Goal: Obtain resource: Download file/media

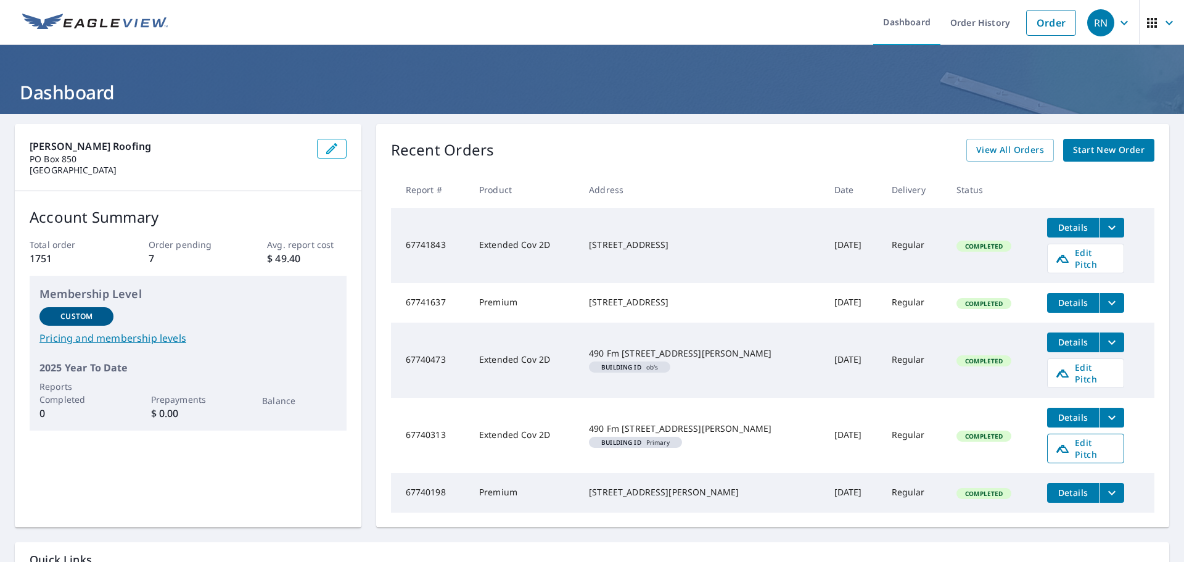
click at [1063, 439] on link "Edit Pitch" at bounding box center [1085, 449] width 77 height 30
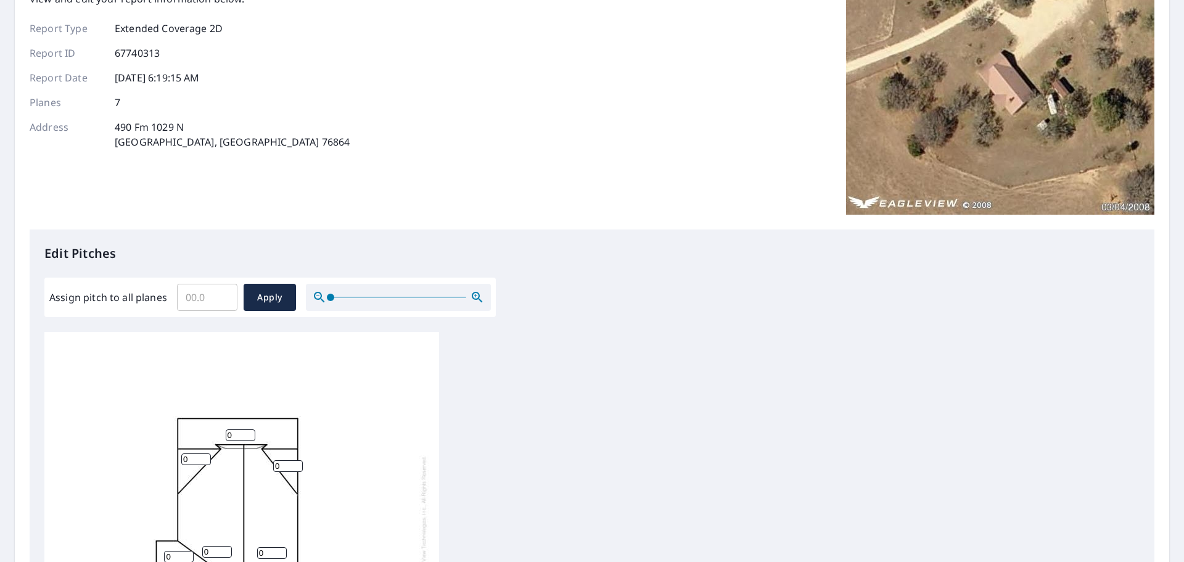
scroll to position [123, 0]
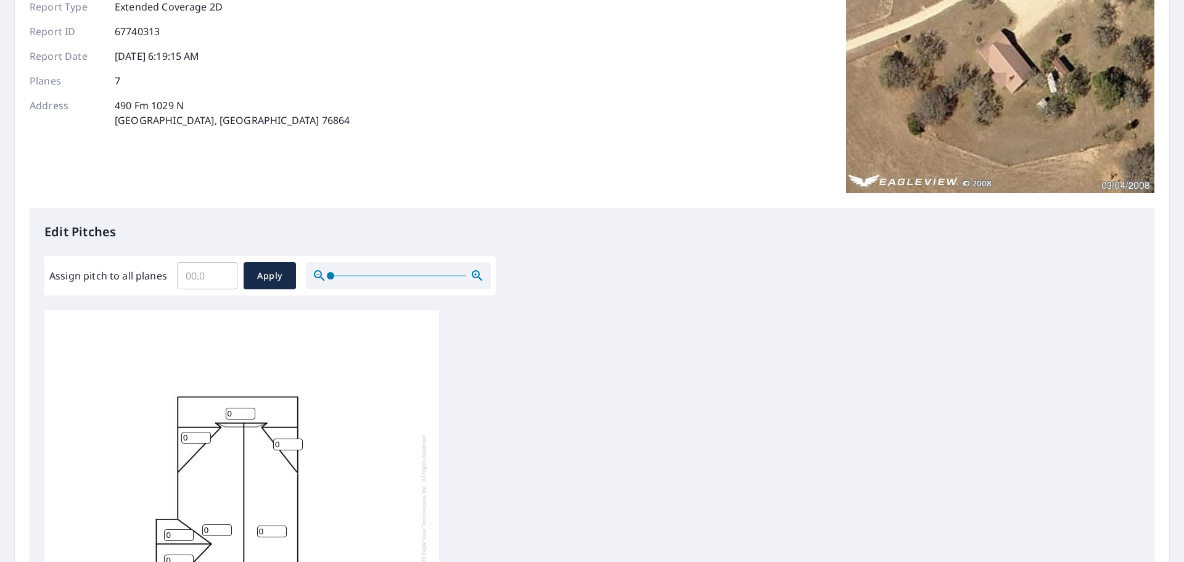
click at [208, 282] on input "Assign pitch to all planes" at bounding box center [207, 275] width 60 height 35
type input "6"
click at [264, 274] on span "Apply" at bounding box center [269, 275] width 33 height 15
type input "6"
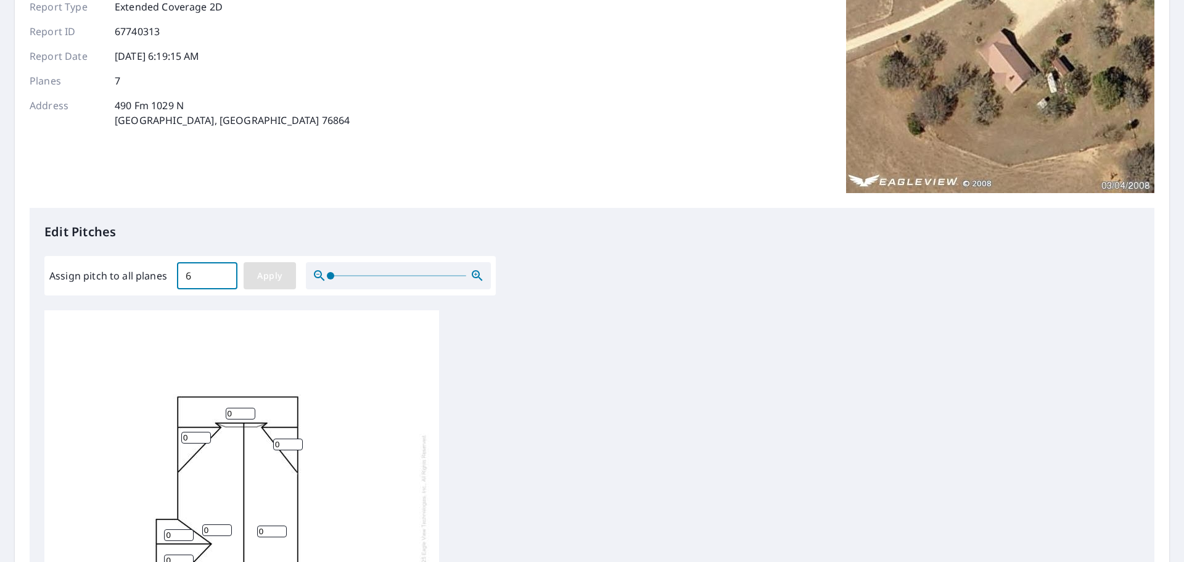
type input "6"
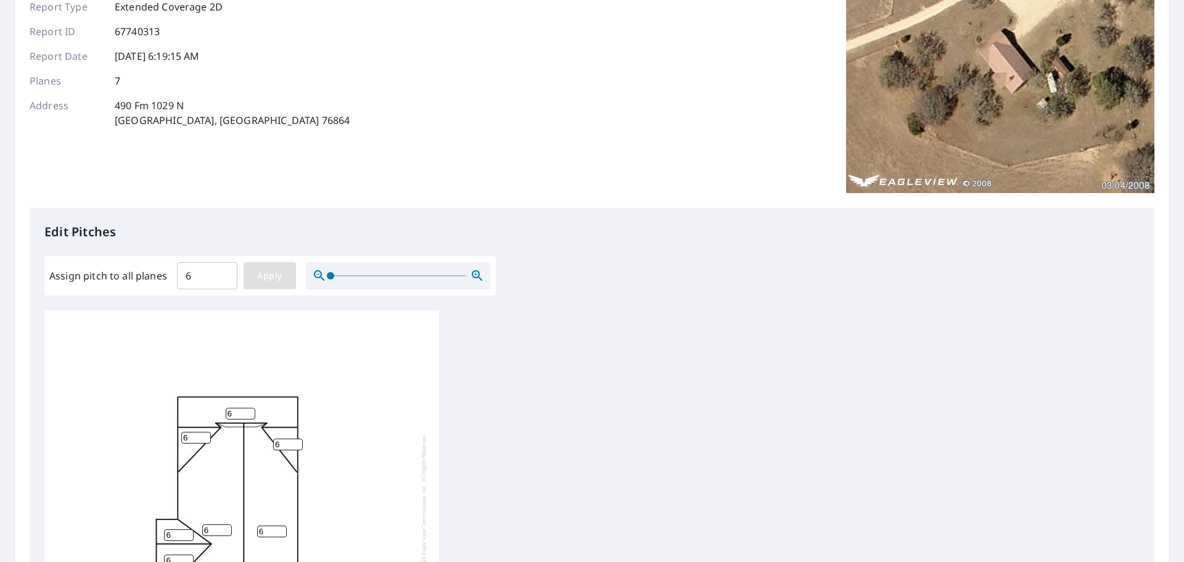
click at [266, 281] on span "Apply" at bounding box center [269, 275] width 33 height 15
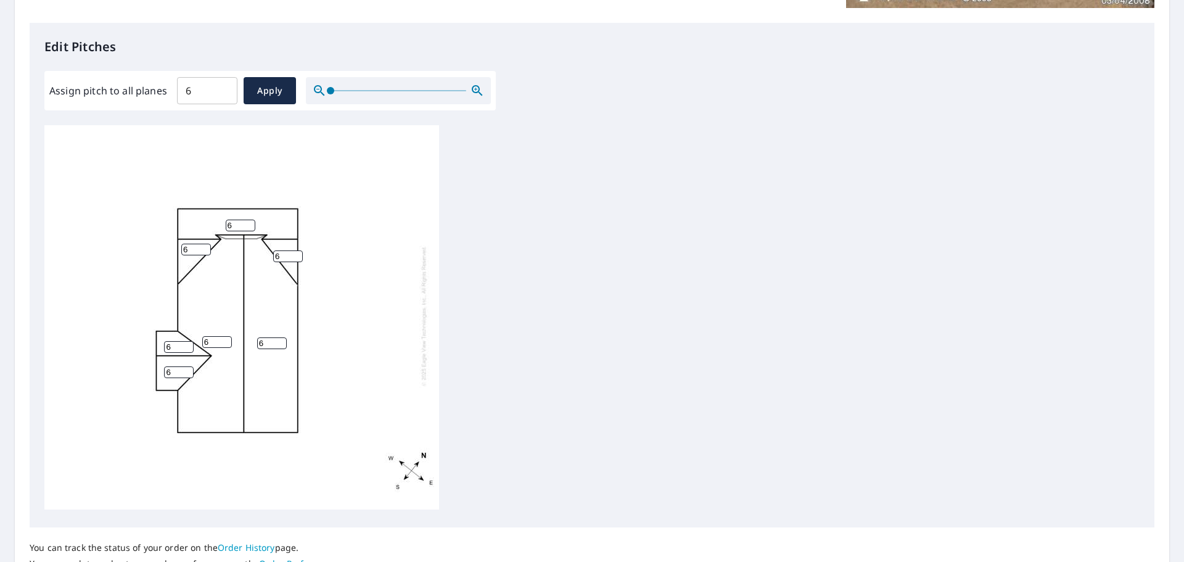
scroll to position [12, 0]
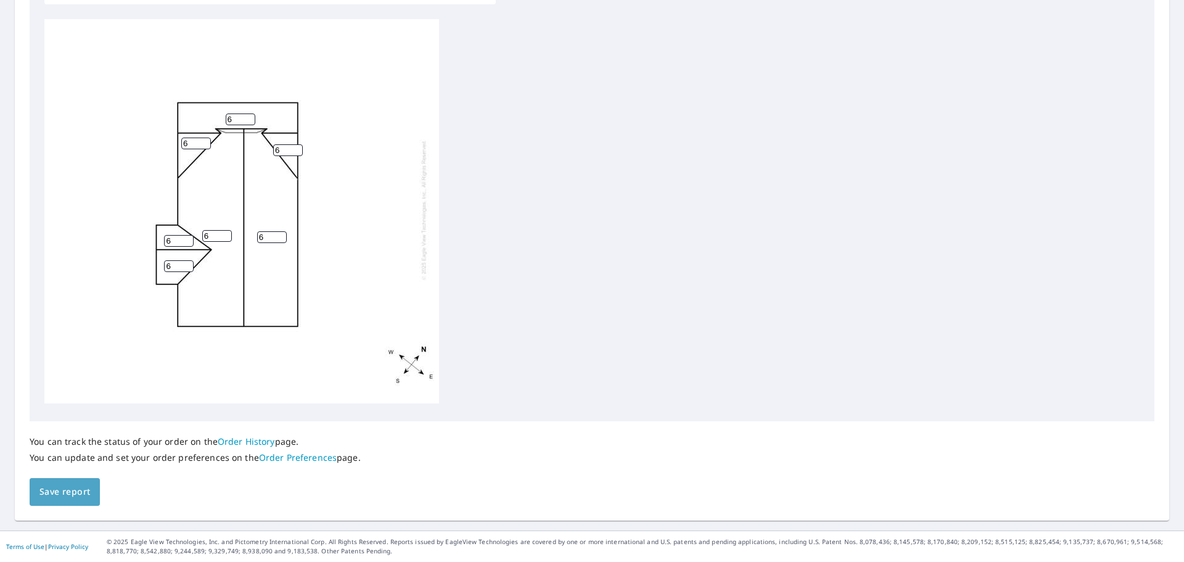
click at [70, 496] on span "Save report" at bounding box center [64, 491] width 51 height 15
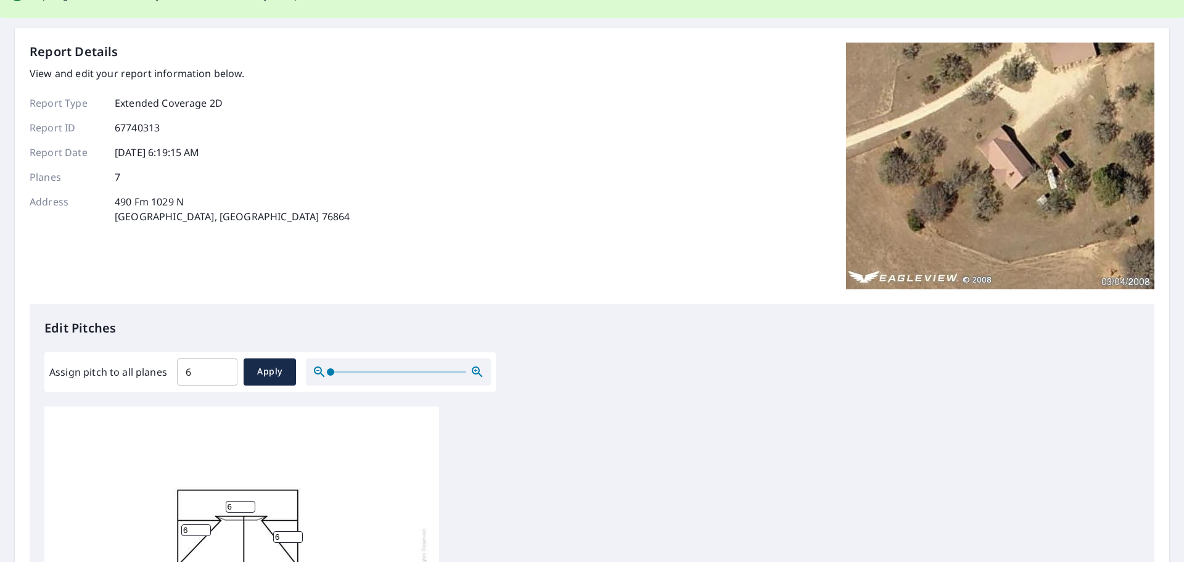
scroll to position [0, 0]
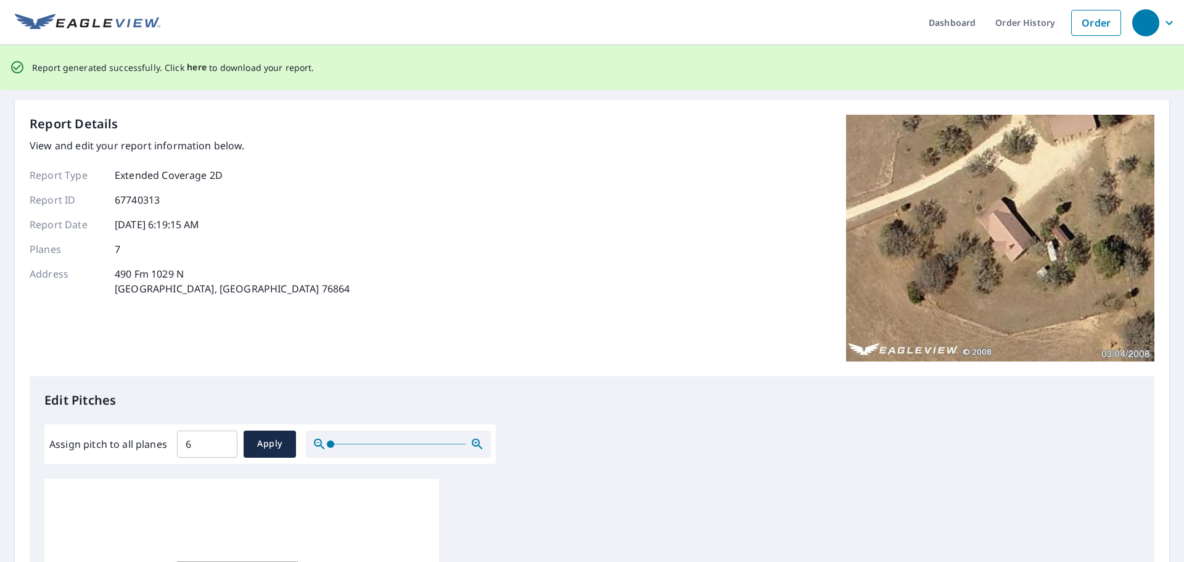
click at [191, 64] on span "here" at bounding box center [197, 67] width 20 height 15
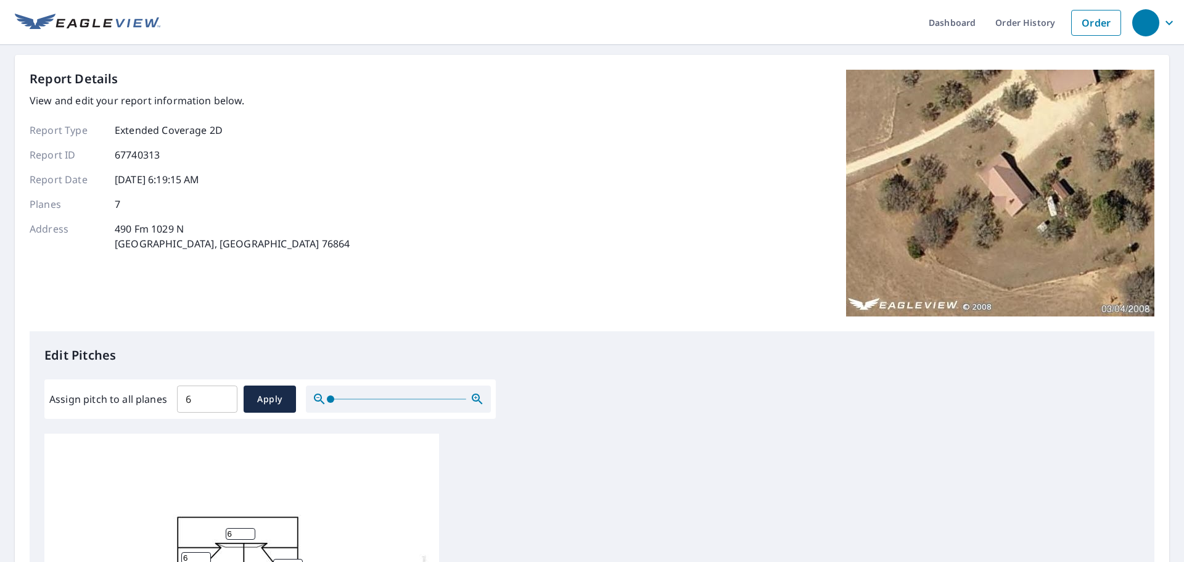
click at [113, 32] on header "Dashboard Order History Order" at bounding box center [592, 22] width 1184 height 45
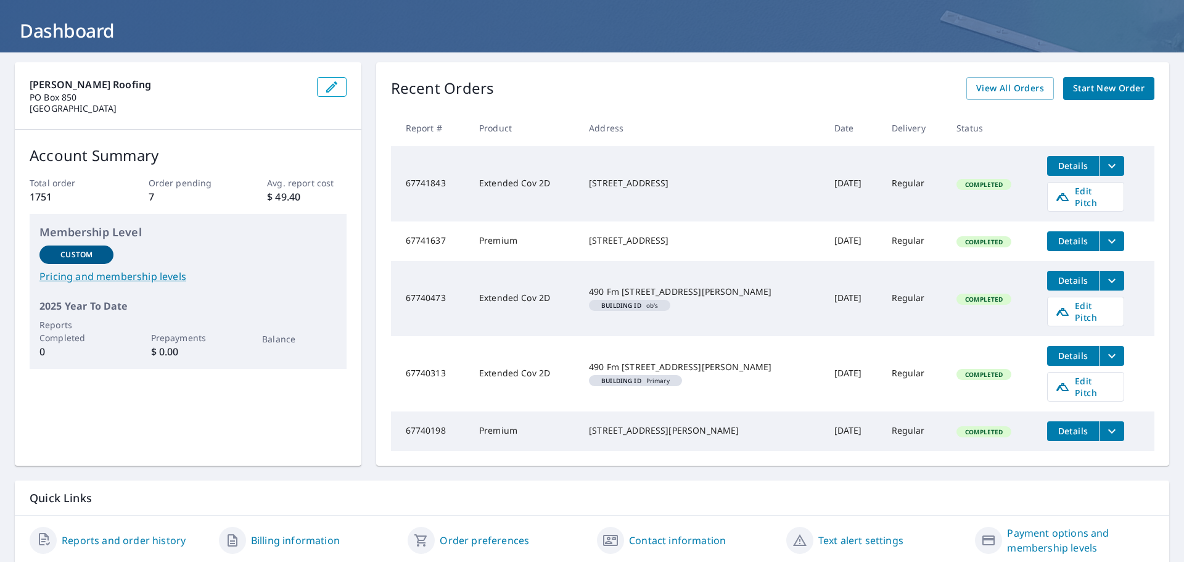
scroll to position [90, 0]
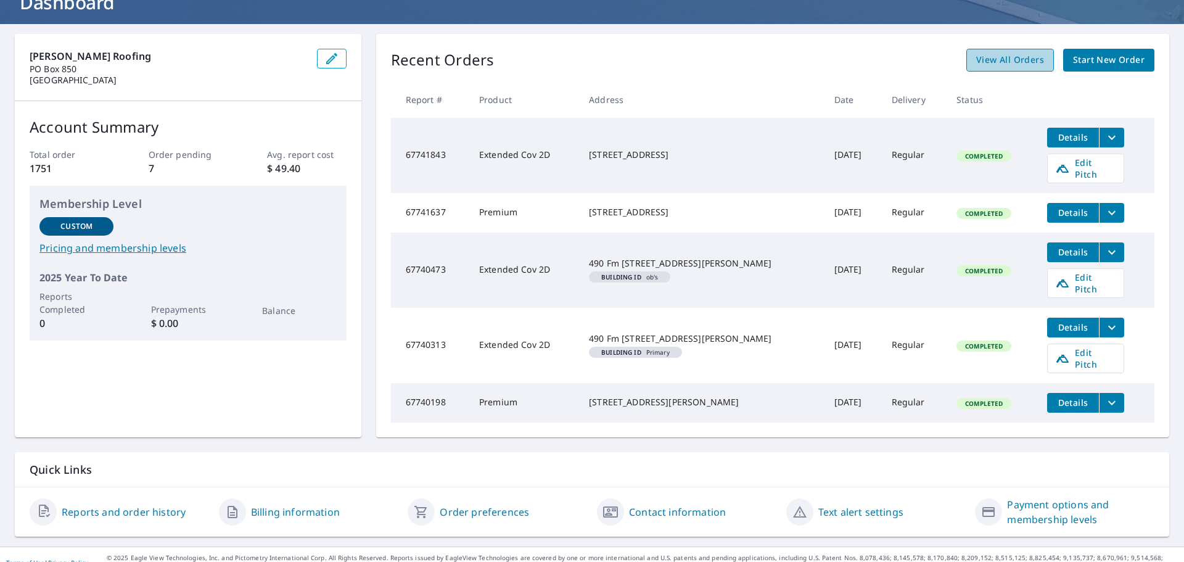
click at [978, 64] on span "View All Orders" at bounding box center [1010, 59] width 68 height 15
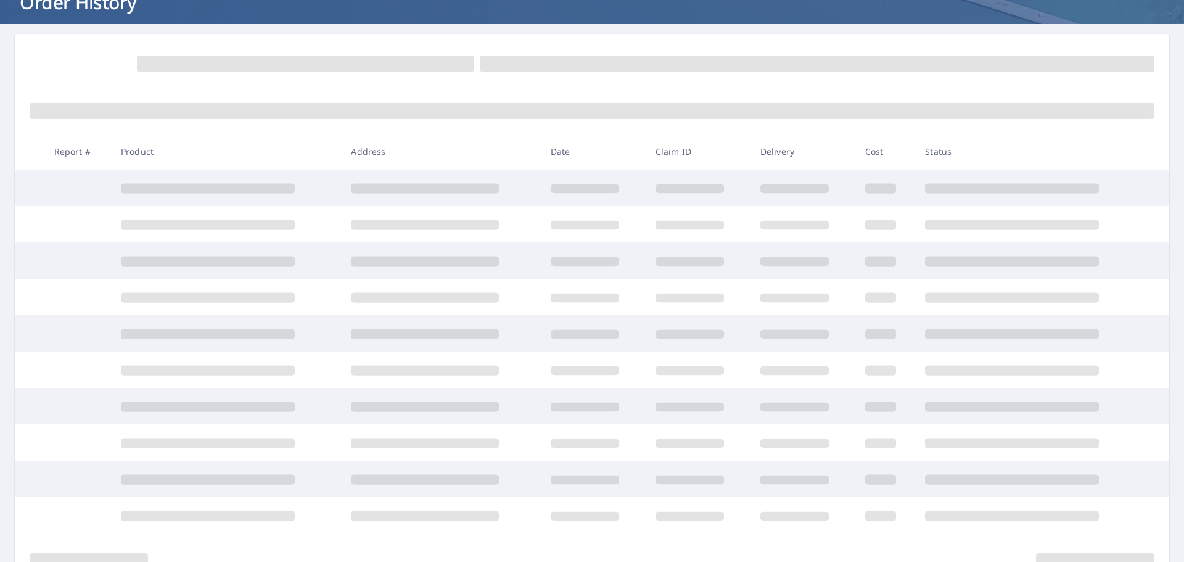
scroll to position [90, 0]
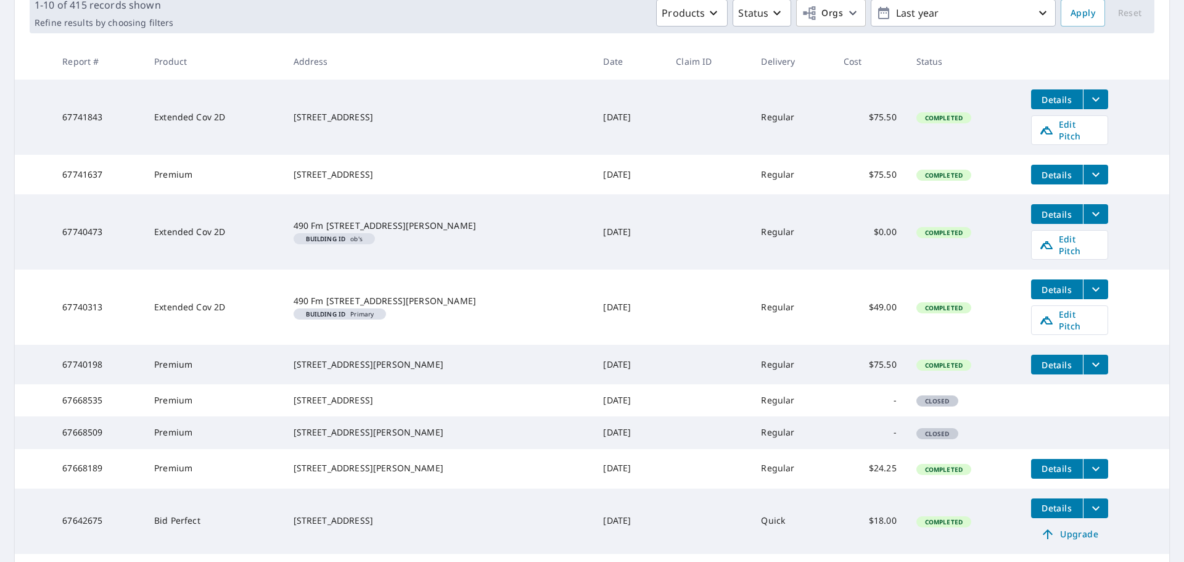
scroll to position [213, 0]
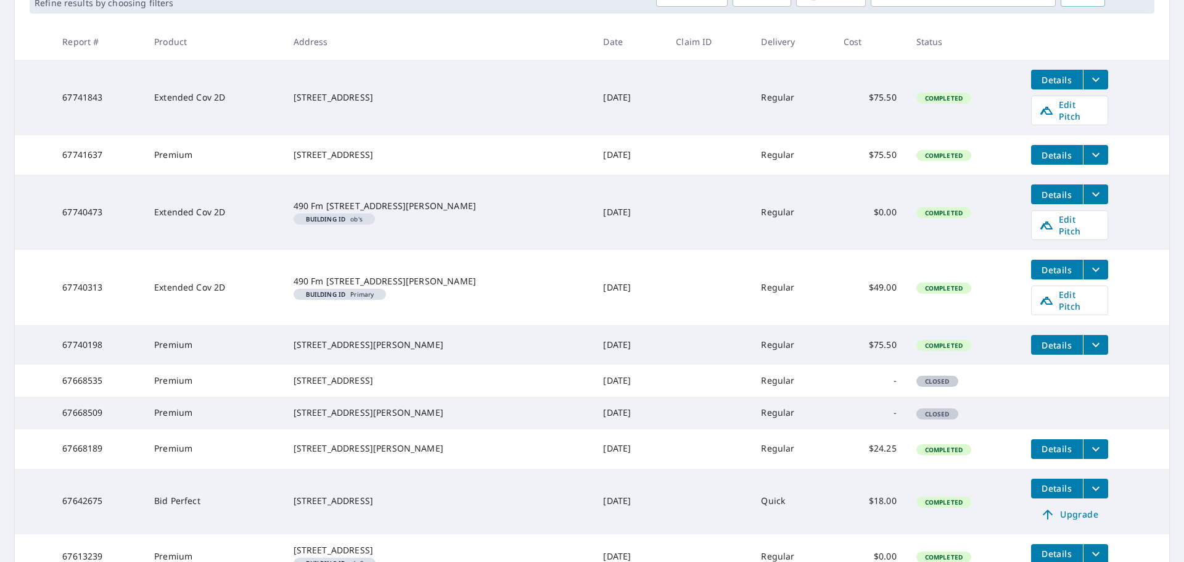
click at [1089, 456] on icon "filesDropdownBtn-67668189" at bounding box center [1096, 449] width 15 height 15
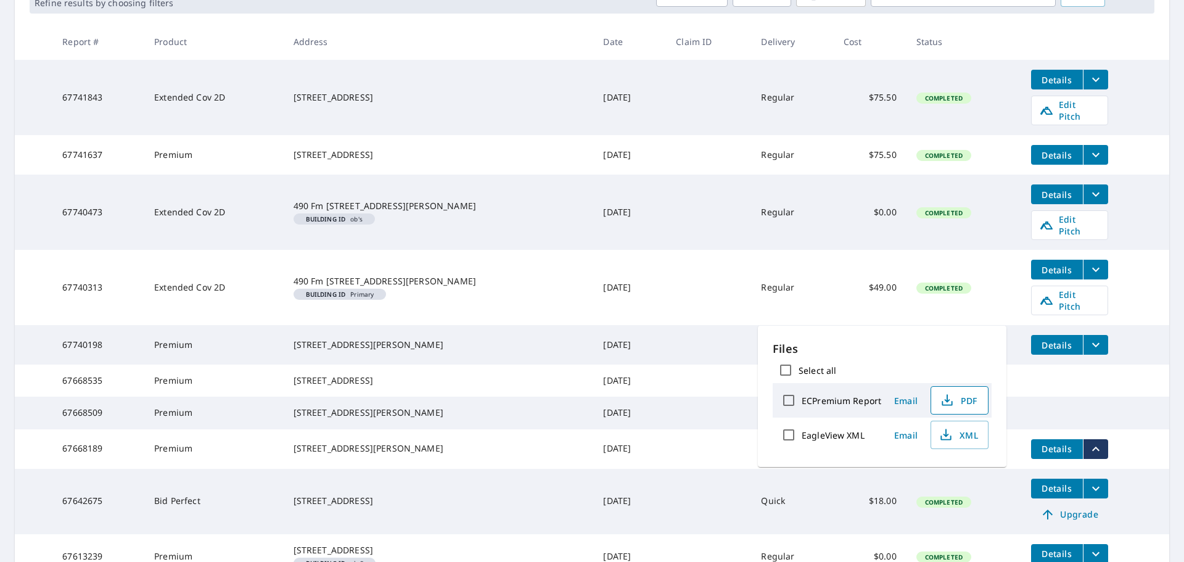
click at [955, 403] on span "PDF" at bounding box center [958, 400] width 39 height 15
click at [931, 386] on button "PDF" at bounding box center [960, 400] width 58 height 28
click at [593, 192] on td "Oct 06, 2025" at bounding box center [629, 212] width 73 height 75
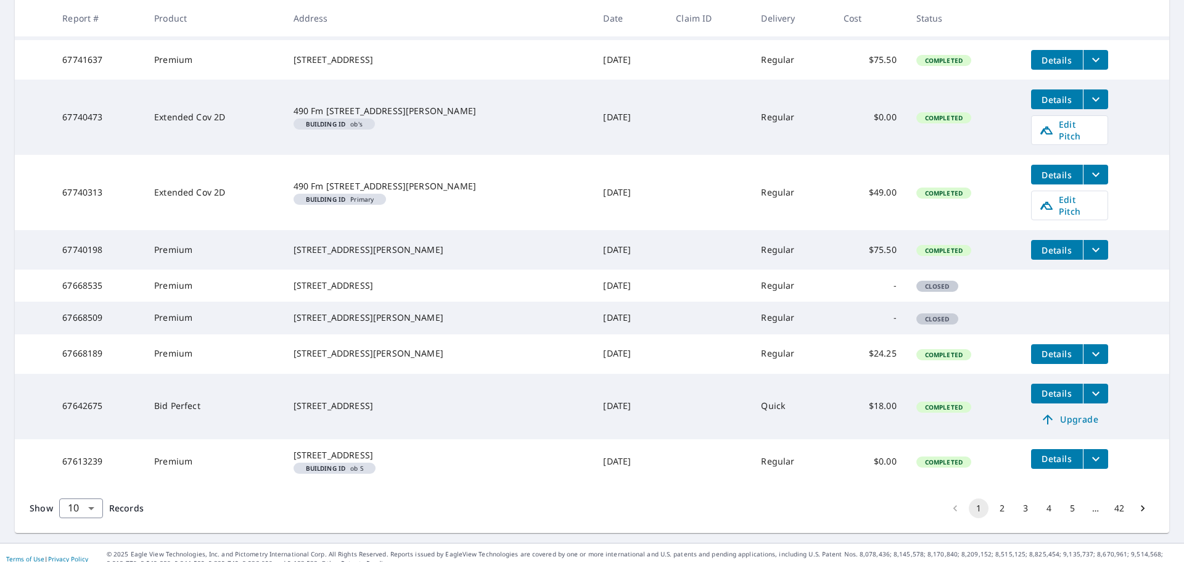
scroll to position [346, 0]
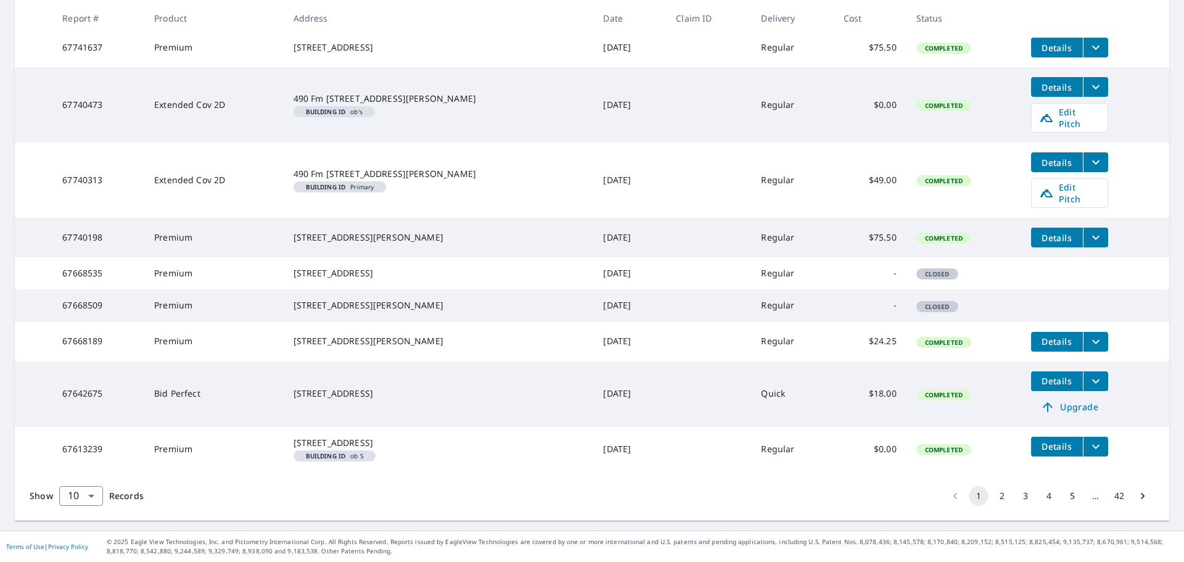
click at [1089, 230] on icon "filesDropdownBtn-67740198" at bounding box center [1096, 237] width 15 height 15
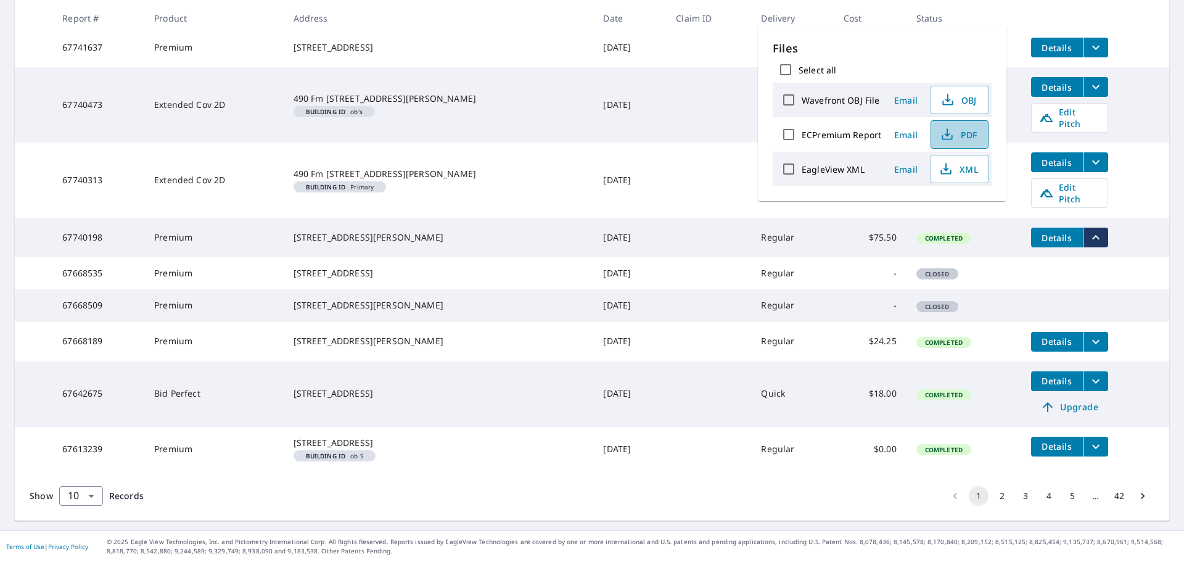
click at [958, 130] on span "PDF" at bounding box center [958, 134] width 39 height 15
click at [995, 496] on button "2" at bounding box center [1002, 496] width 20 height 20
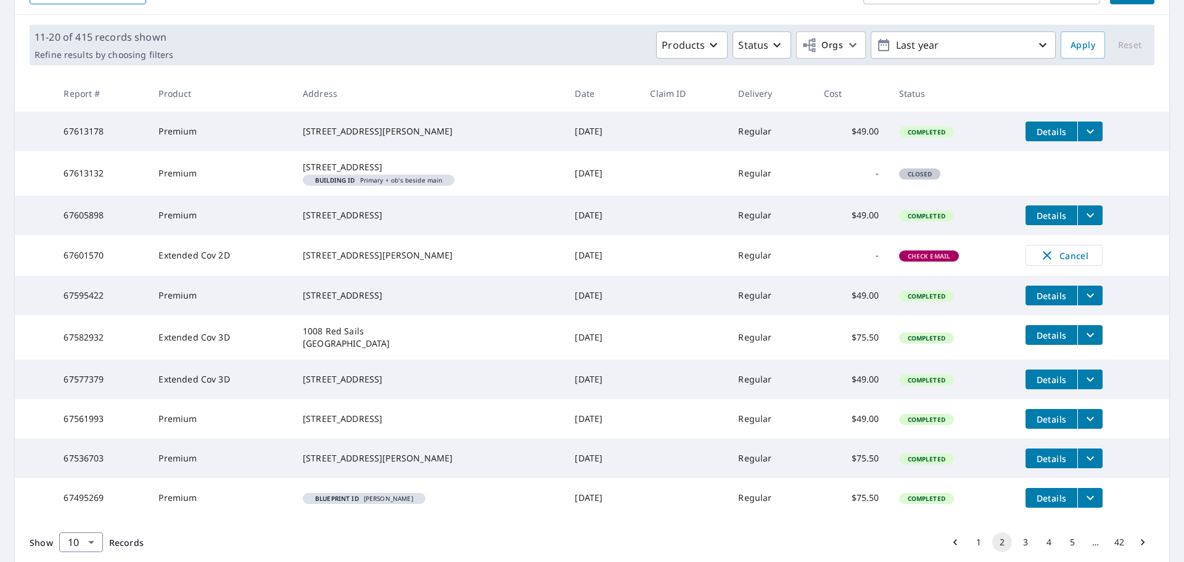
scroll to position [254, 0]
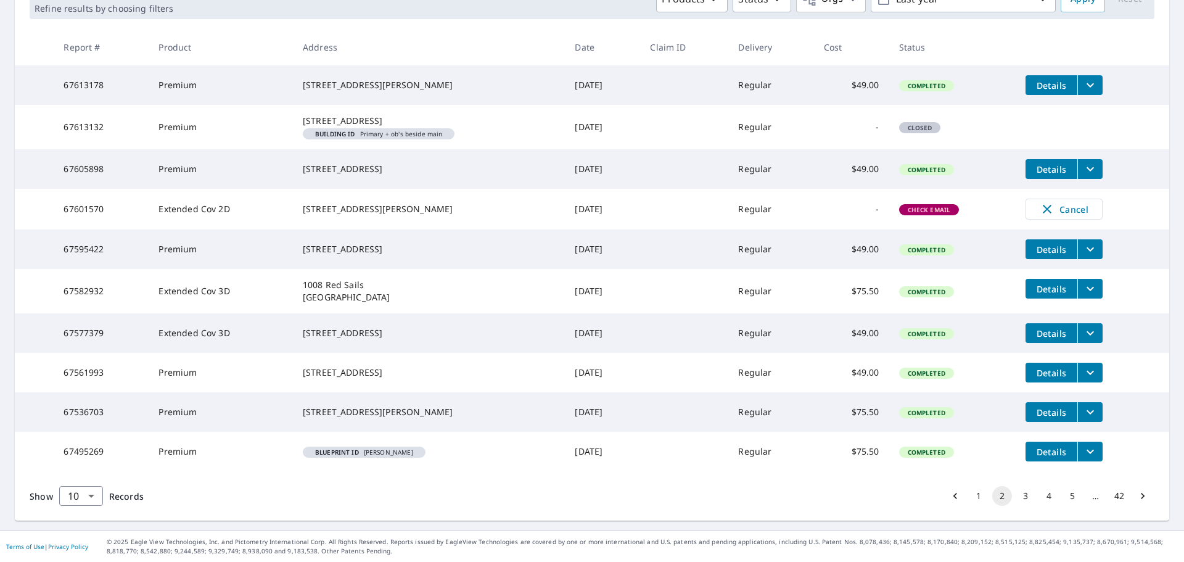
click at [969, 499] on button "1" at bounding box center [979, 496] width 20 height 20
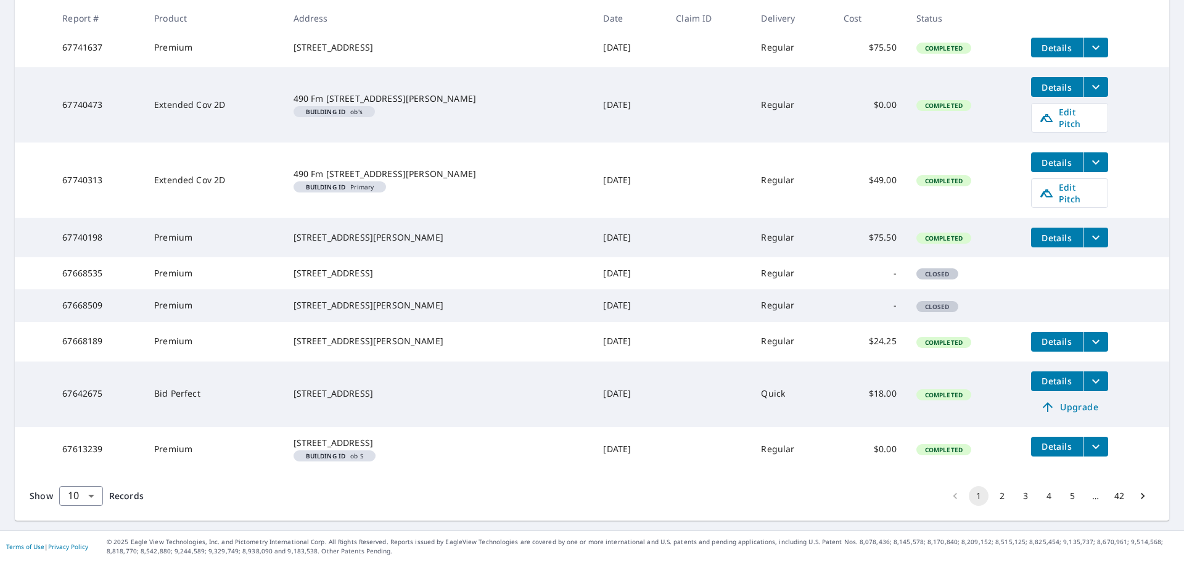
scroll to position [346, 0]
click at [994, 499] on button "2" at bounding box center [1002, 496] width 20 height 20
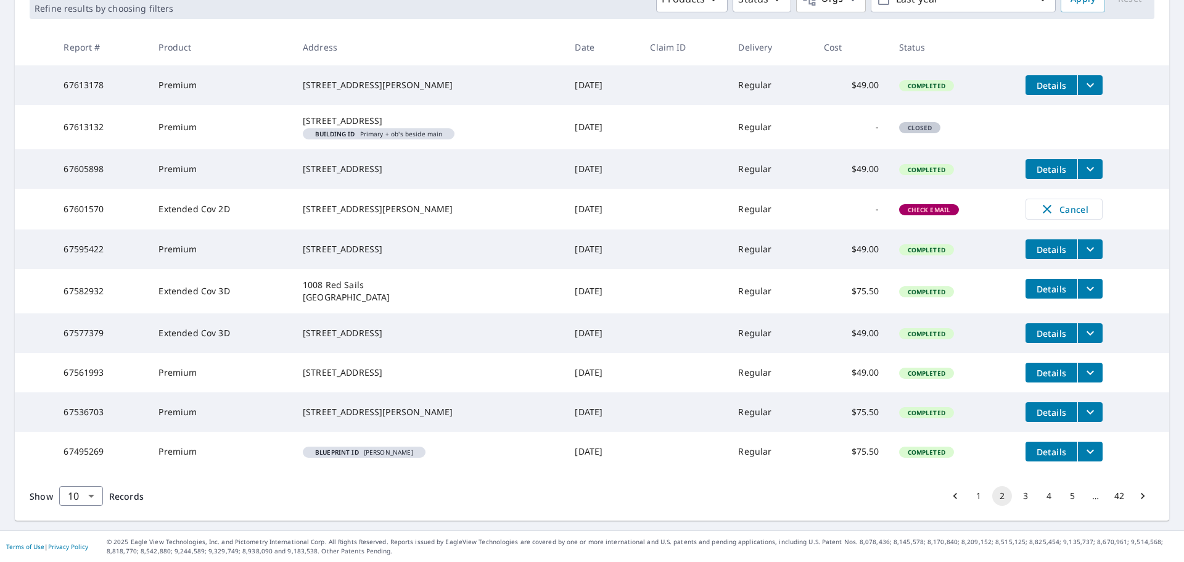
scroll to position [254, 0]
click at [969, 494] on button "1" at bounding box center [979, 496] width 20 height 20
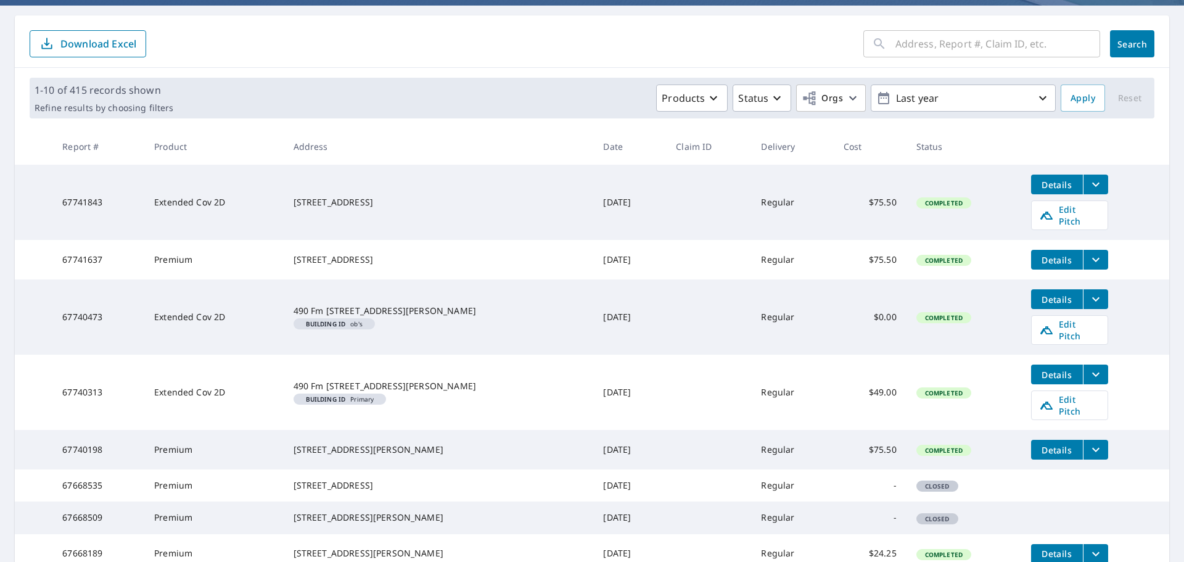
scroll to position [123, 0]
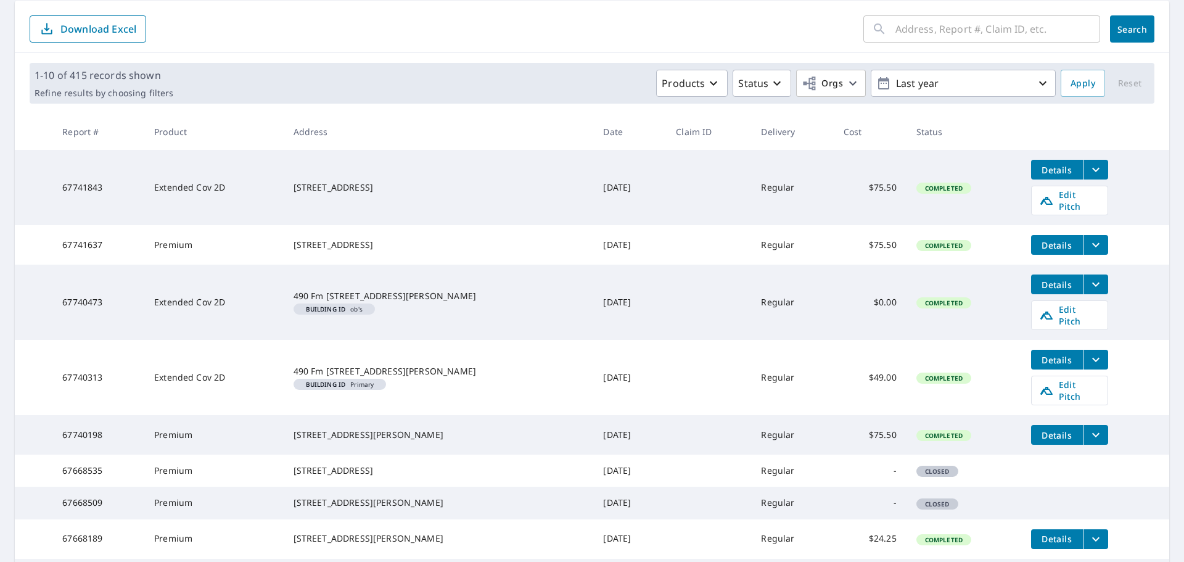
click at [1092, 282] on icon "filesDropdownBtn-67740473" at bounding box center [1095, 284] width 7 height 4
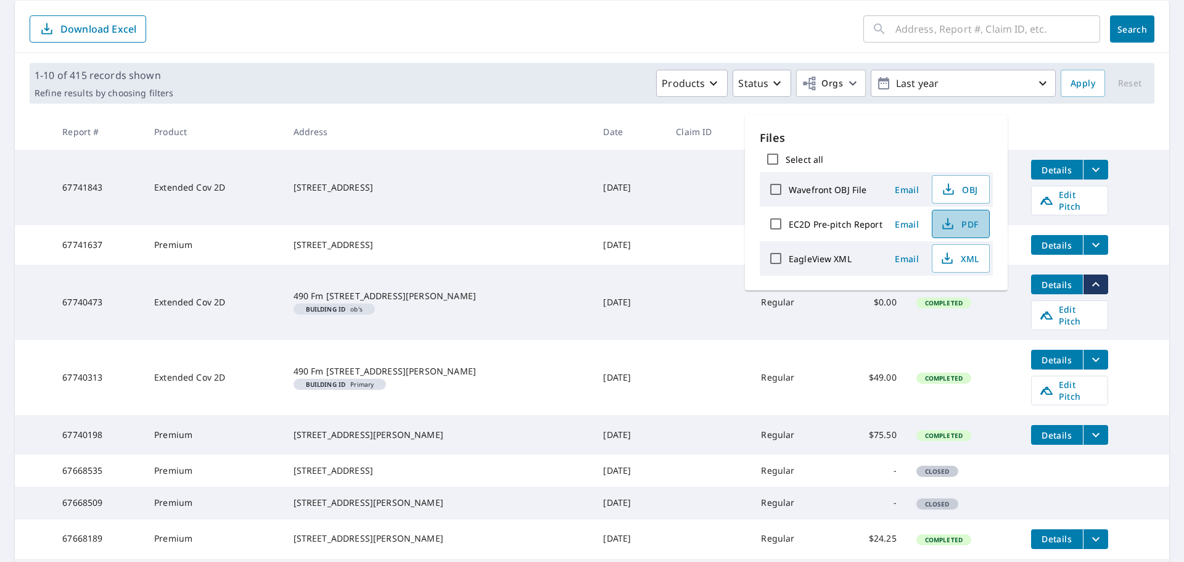
click at [936, 225] on button "PDF" at bounding box center [961, 224] width 58 height 28
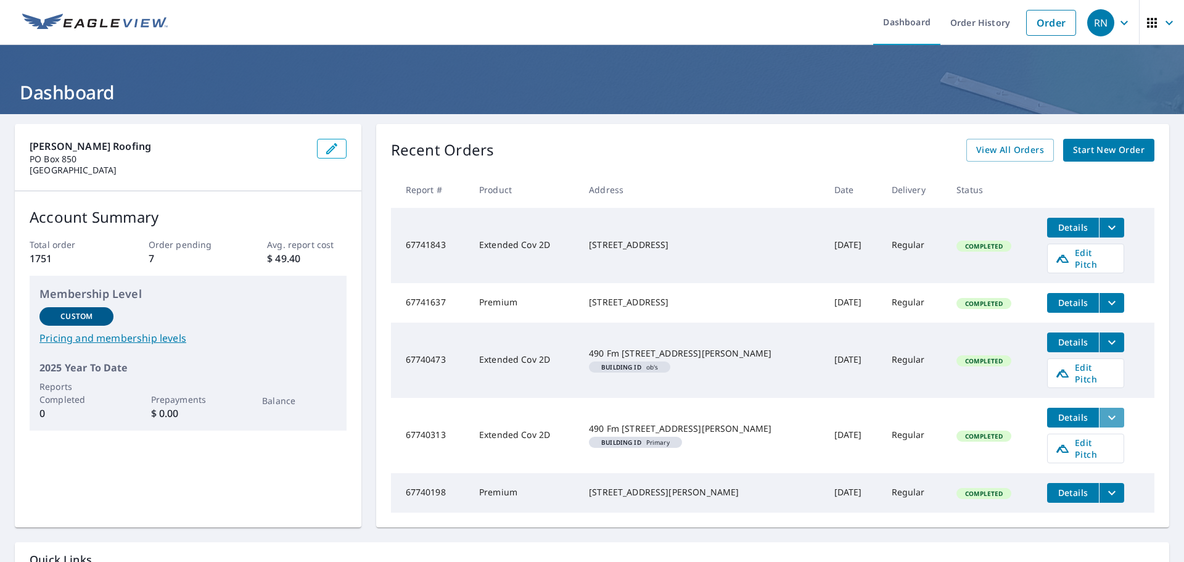
click at [1105, 410] on icon "filesDropdownBtn-67740313" at bounding box center [1112, 417] width 15 height 15
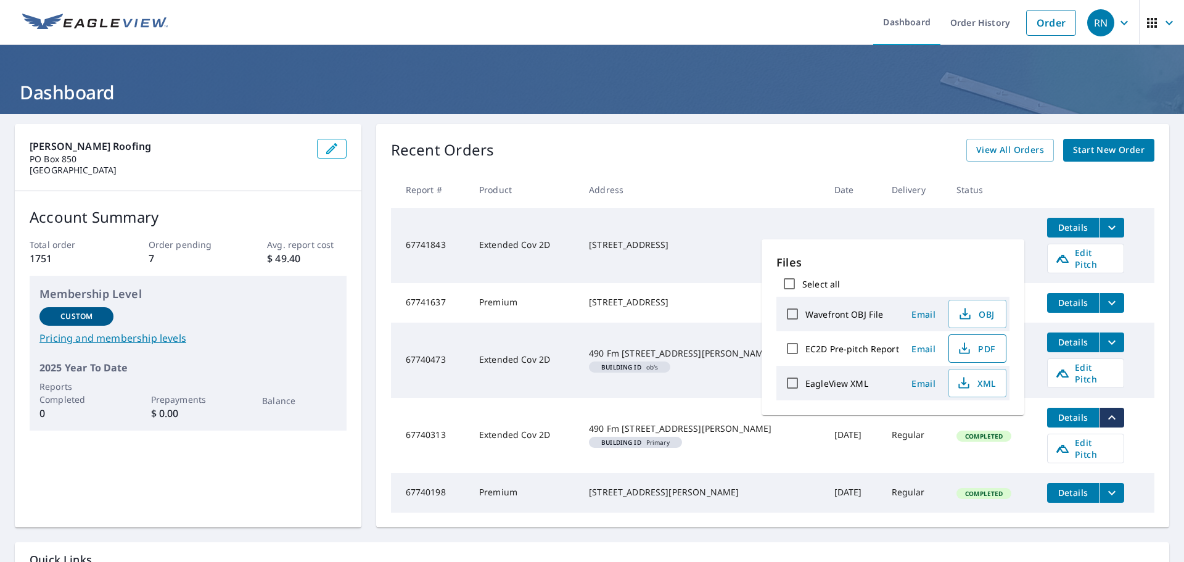
click at [978, 345] on span "PDF" at bounding box center [976, 348] width 39 height 15
click at [567, 260] on td "Extended Cov 2D" at bounding box center [524, 245] width 110 height 75
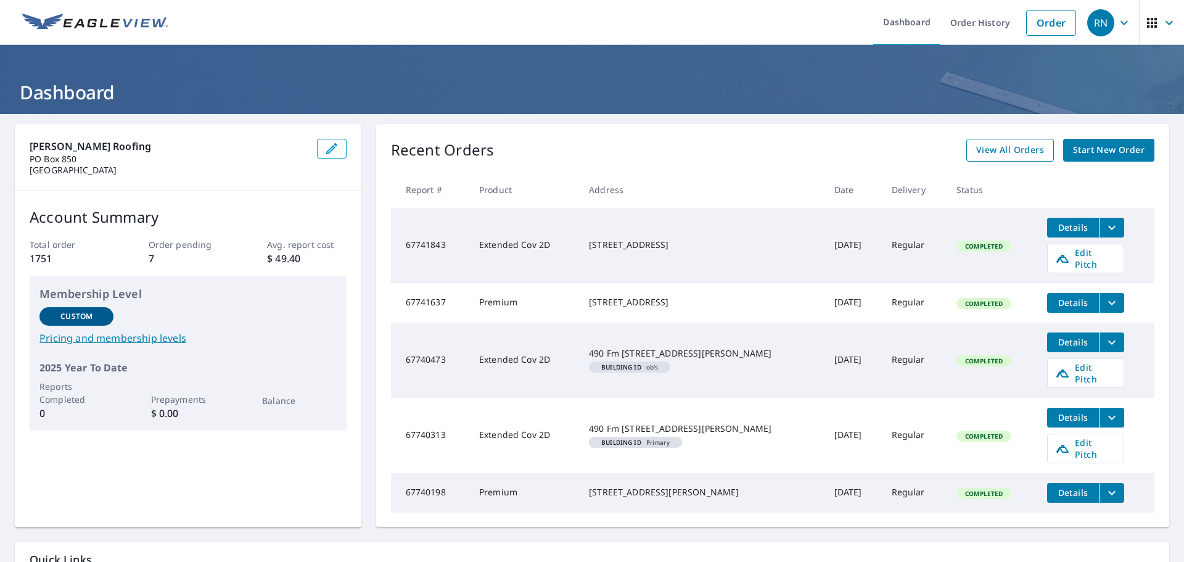
click at [968, 152] on link "View All Orders" at bounding box center [1010, 150] width 88 height 23
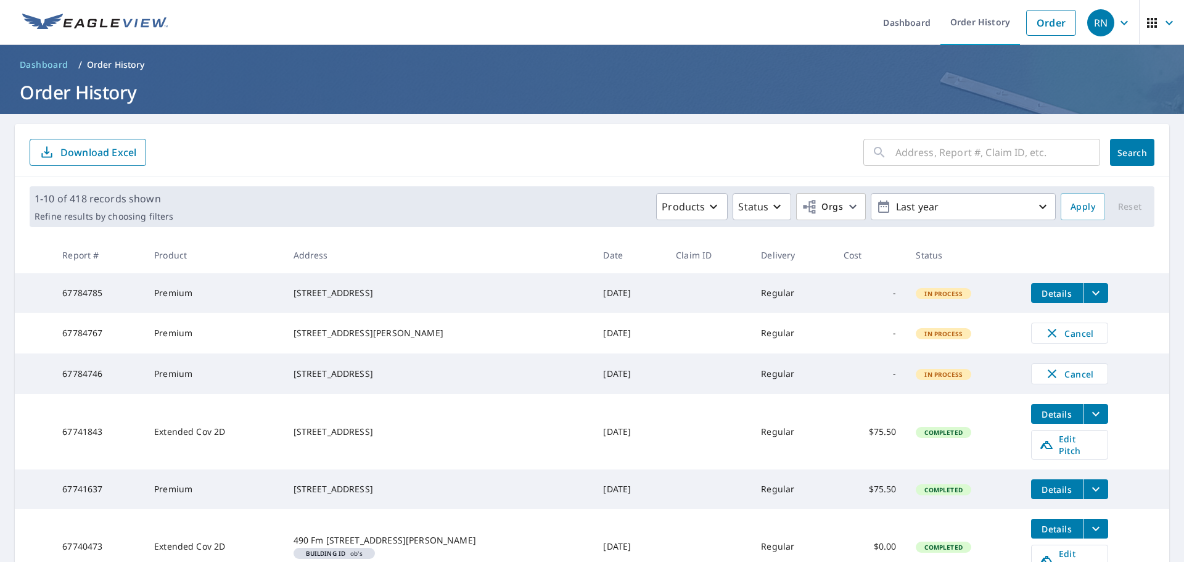
click at [1001, 159] on input "text" at bounding box center [997, 152] width 205 height 35
type input "614"
click at [1127, 157] on span "Search" at bounding box center [1132, 153] width 25 height 12
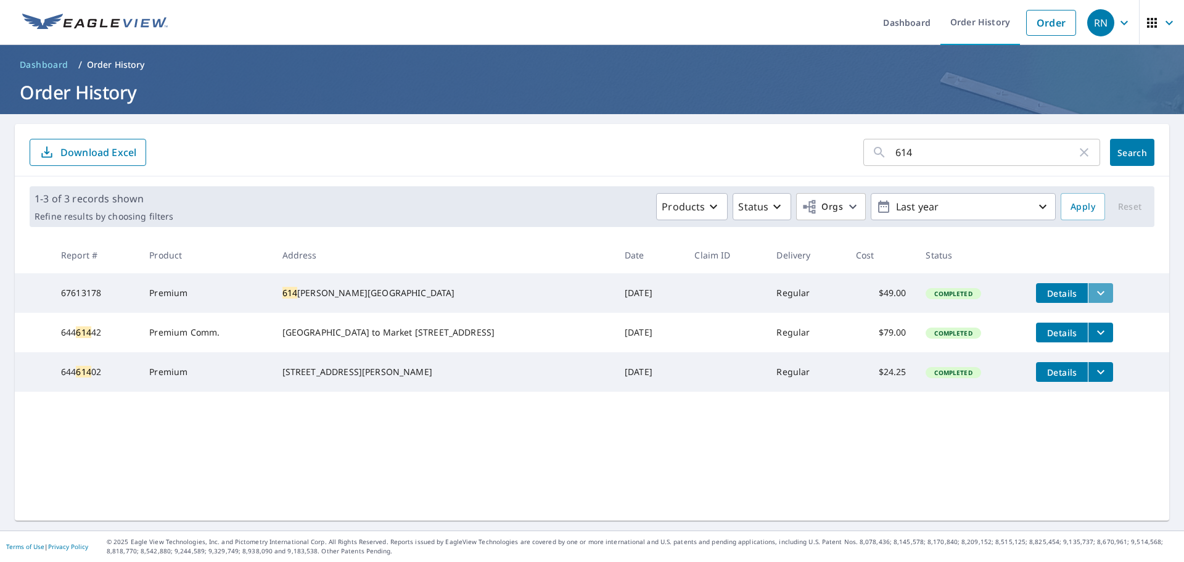
click at [1093, 290] on icon "filesDropdownBtn-67613178" at bounding box center [1100, 293] width 15 height 15
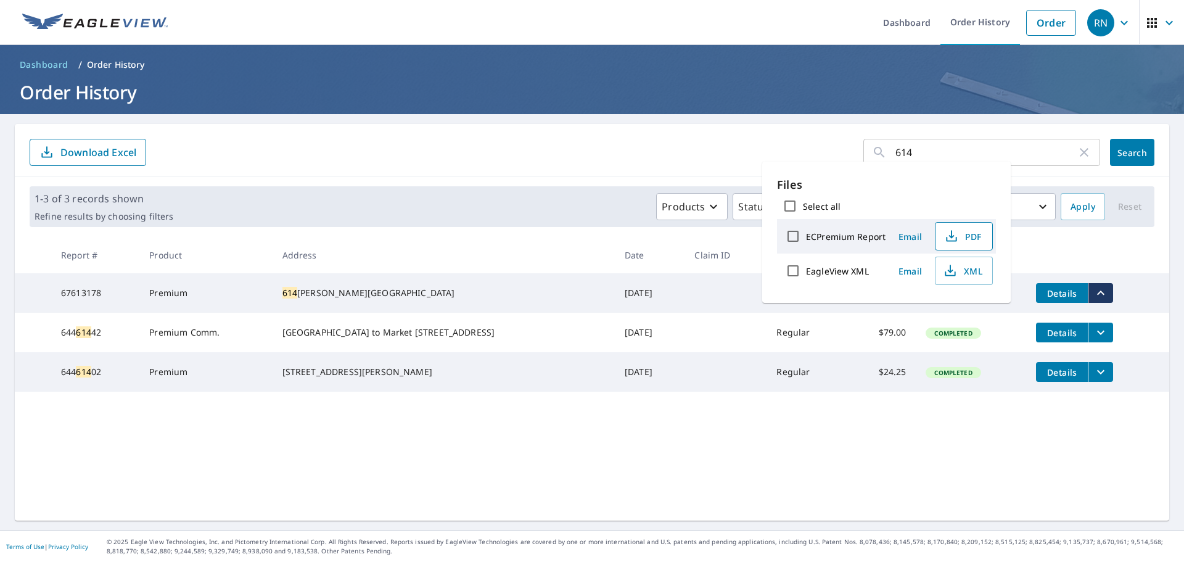
click at [967, 240] on span "PDF" at bounding box center [962, 236] width 39 height 15
drag, startPoint x: 914, startPoint y: 155, endPoint x: 862, endPoint y: 150, distance: 52.7
click at [873, 150] on div "614 ​" at bounding box center [981, 152] width 237 height 27
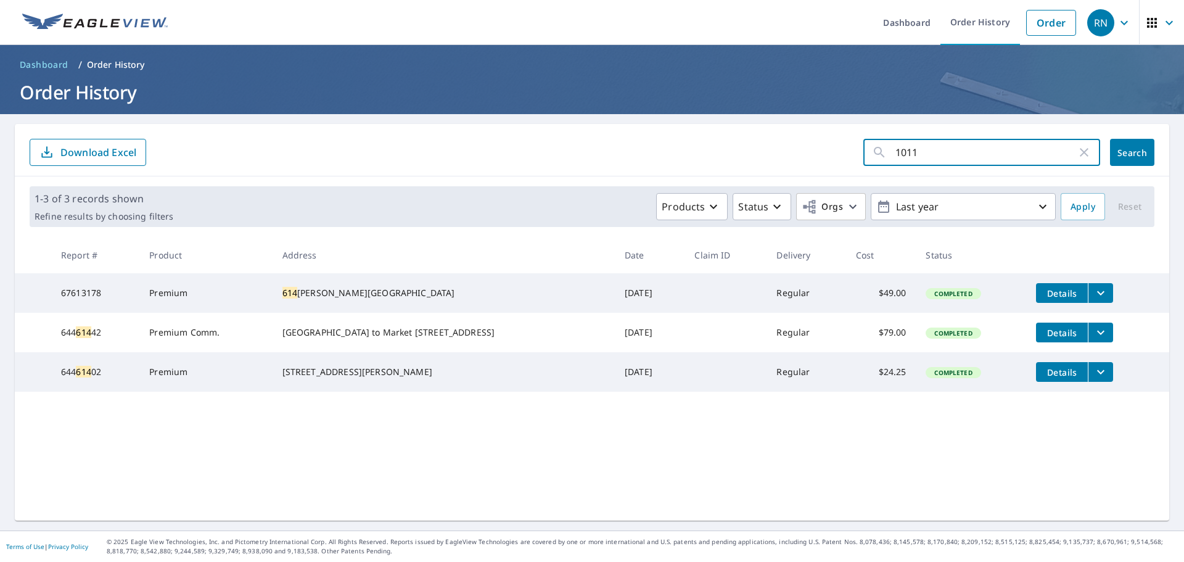
type input "1011"
click at [1120, 147] on span "Search" at bounding box center [1132, 153] width 25 height 12
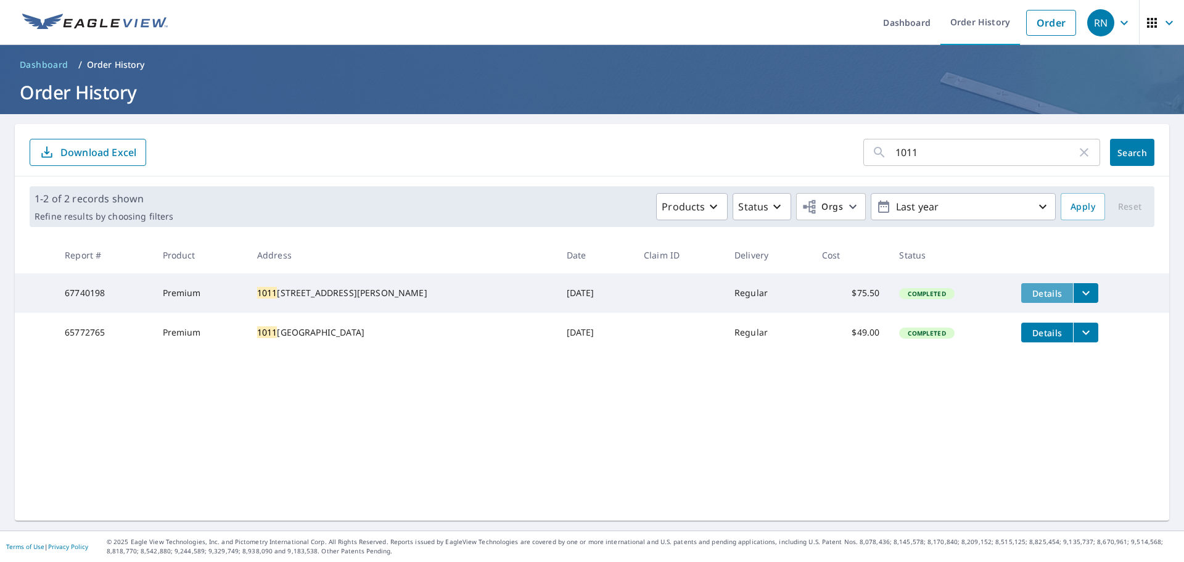
click at [1038, 290] on span "Details" at bounding box center [1047, 293] width 37 height 12
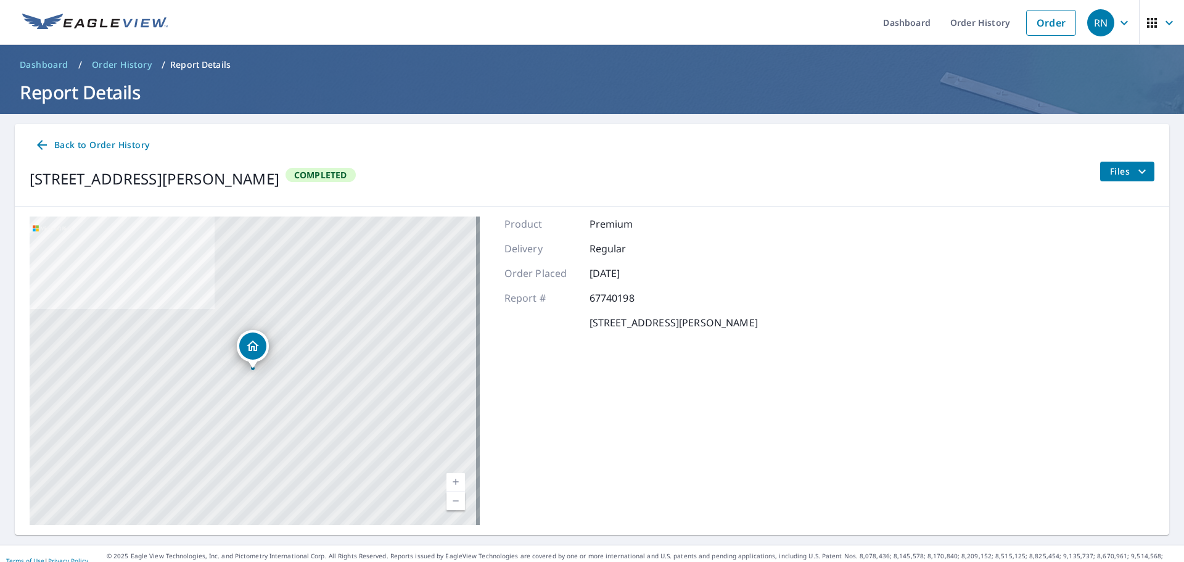
click at [1136, 173] on icon "filesDropdownBtn-67740198" at bounding box center [1142, 171] width 15 height 15
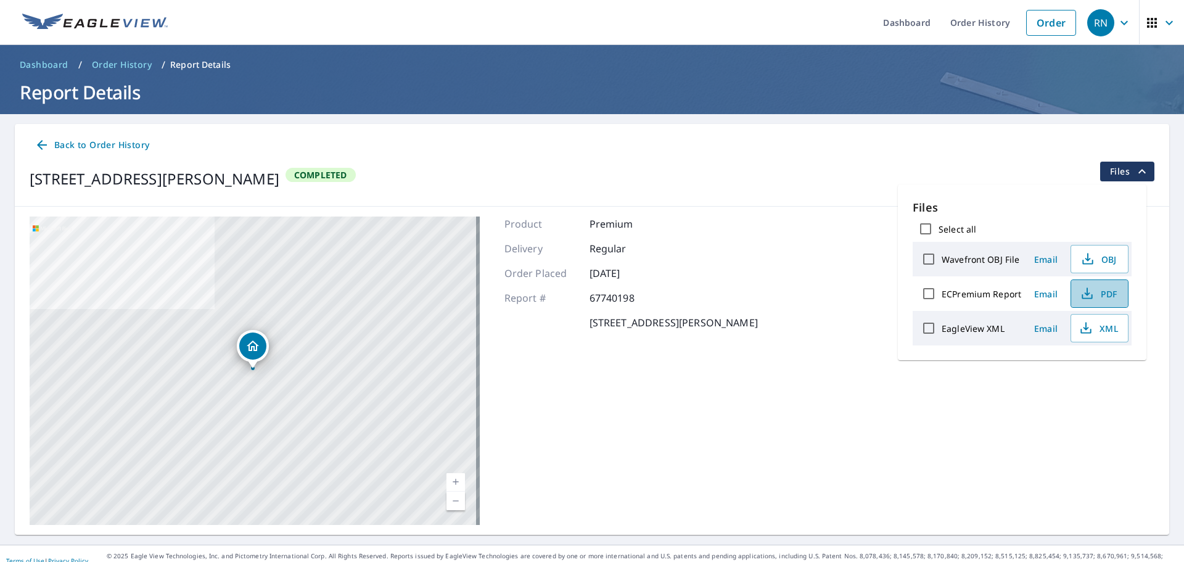
click at [1109, 293] on span "PDF" at bounding box center [1098, 293] width 39 height 15
drag, startPoint x: 101, startPoint y: 62, endPoint x: 54, endPoint y: 63, distance: 46.9
click at [101, 62] on span "Order History" at bounding box center [122, 65] width 60 height 12
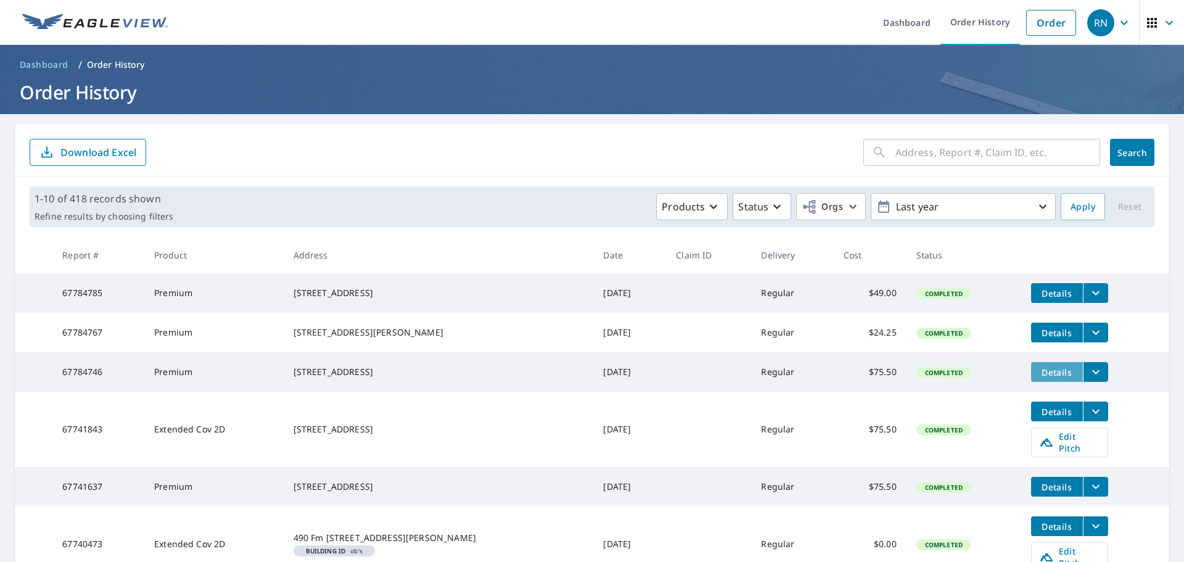
click at [1043, 378] on span "Details" at bounding box center [1057, 372] width 37 height 12
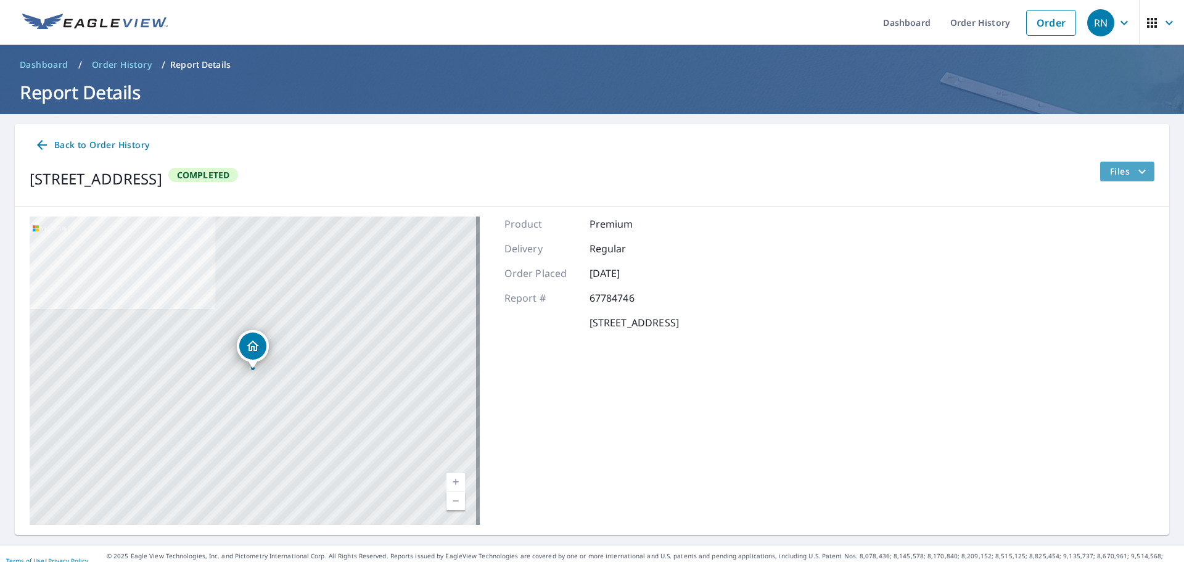
click at [1119, 175] on span "Files" at bounding box center [1129, 171] width 39 height 15
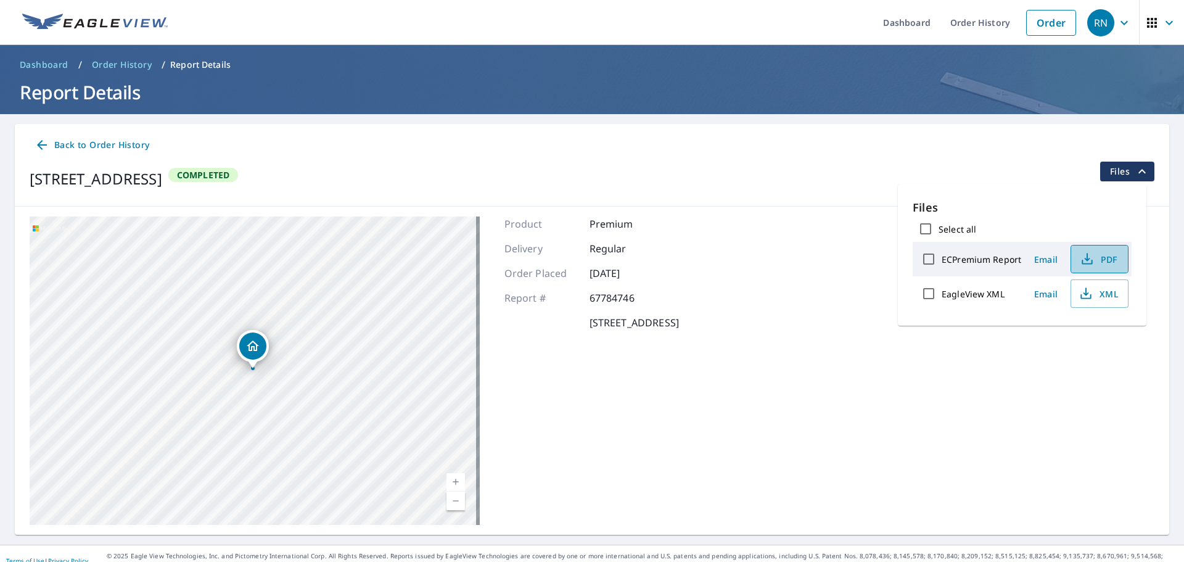
click at [1090, 259] on icon "button" at bounding box center [1087, 259] width 15 height 15
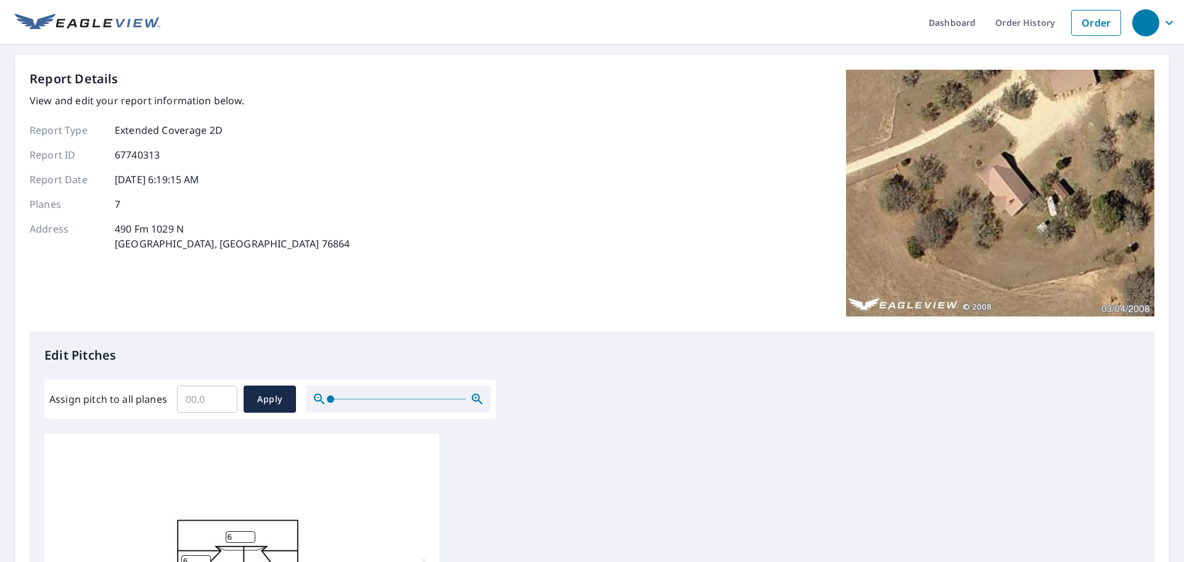
click at [212, 395] on input "Assign pitch to all planes" at bounding box center [207, 399] width 60 height 35
type input "6"
click at [256, 397] on span "Apply" at bounding box center [269, 399] width 33 height 15
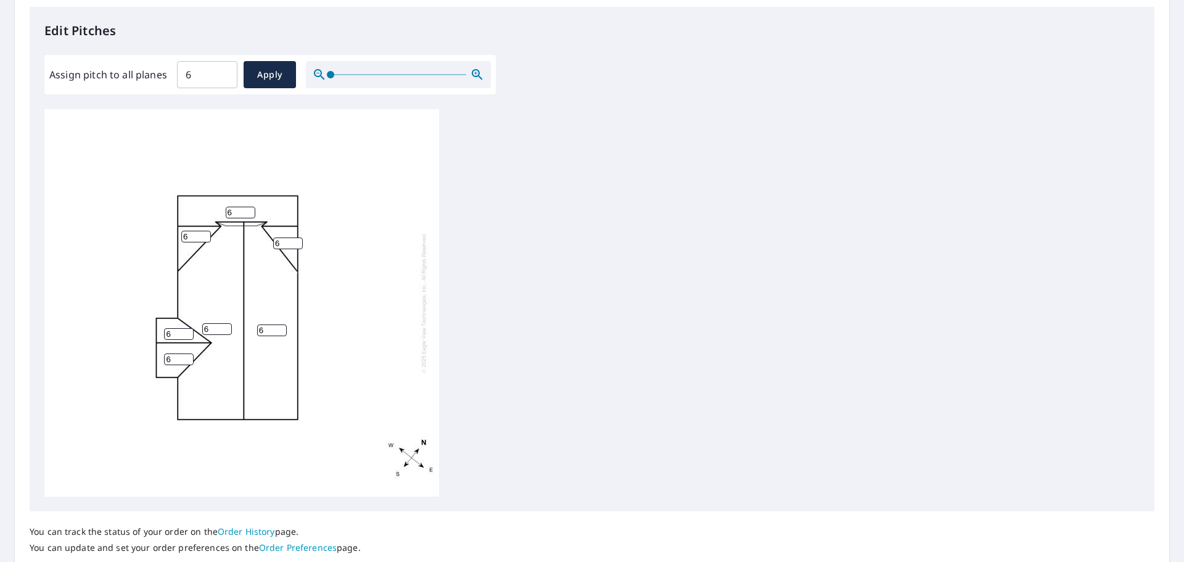
scroll to position [414, 0]
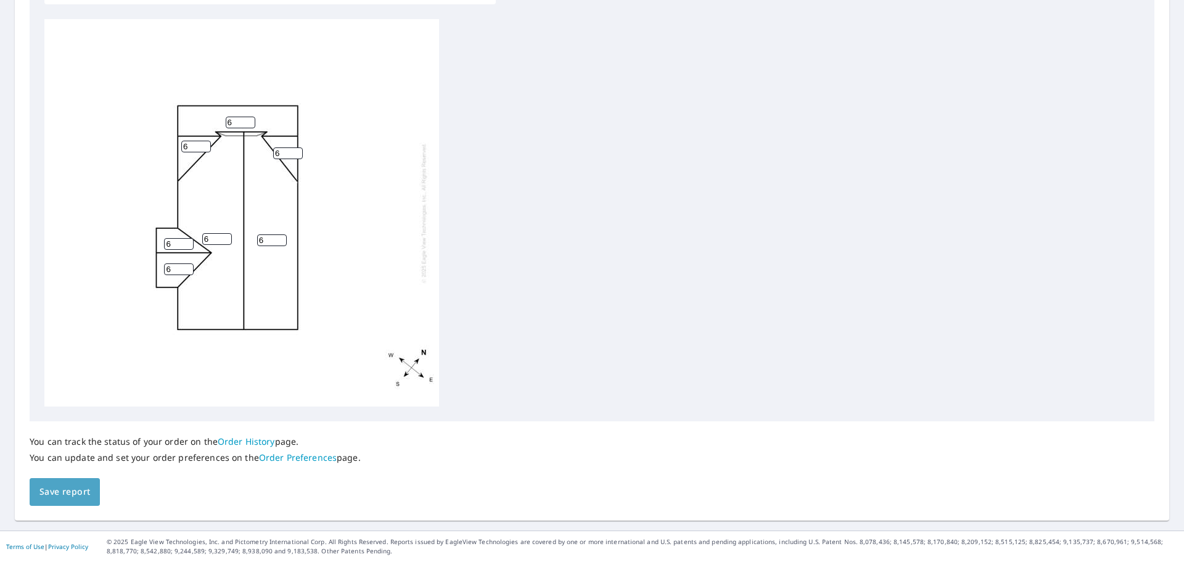
click at [72, 489] on span "Save report" at bounding box center [64, 491] width 51 height 15
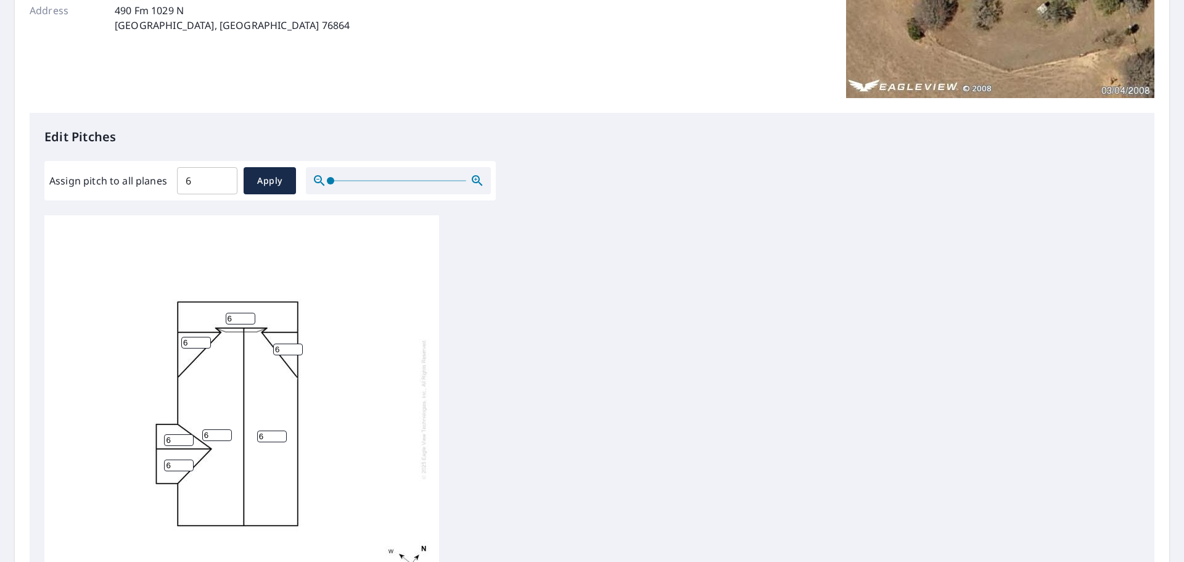
scroll to position [202, 0]
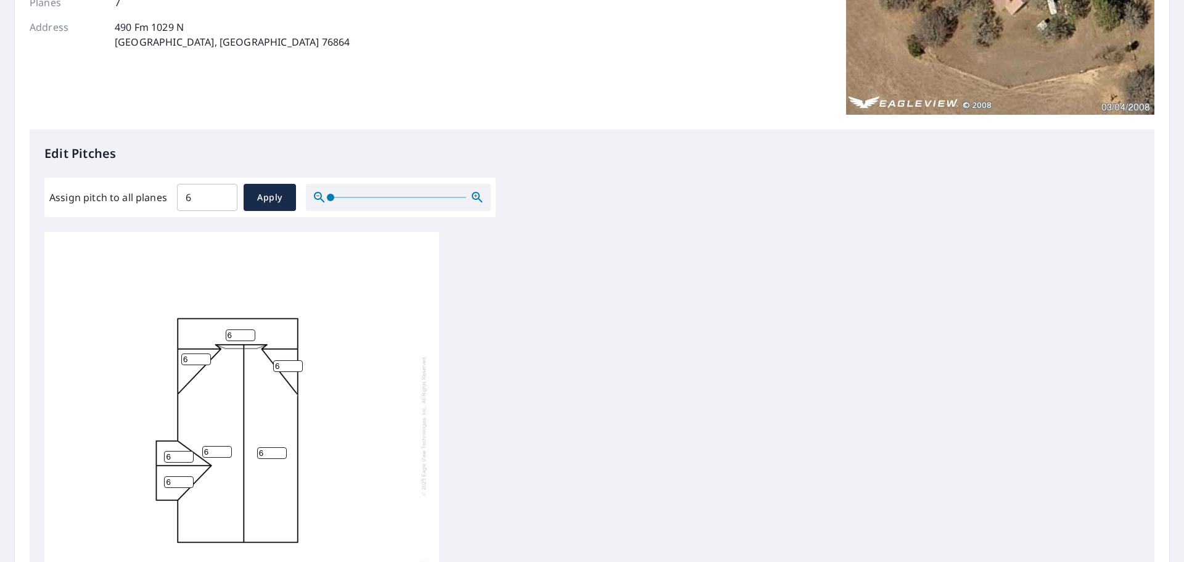
click at [202, 192] on input "6" at bounding box center [207, 197] width 60 height 35
click at [249, 201] on button "Apply" at bounding box center [270, 197] width 52 height 27
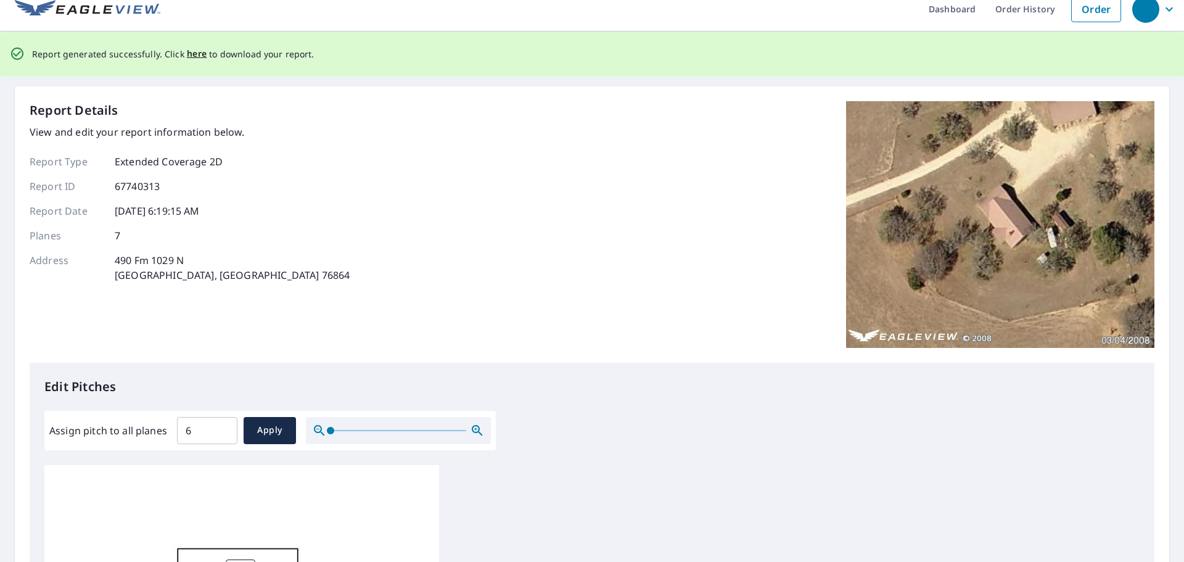
scroll to position [0, 0]
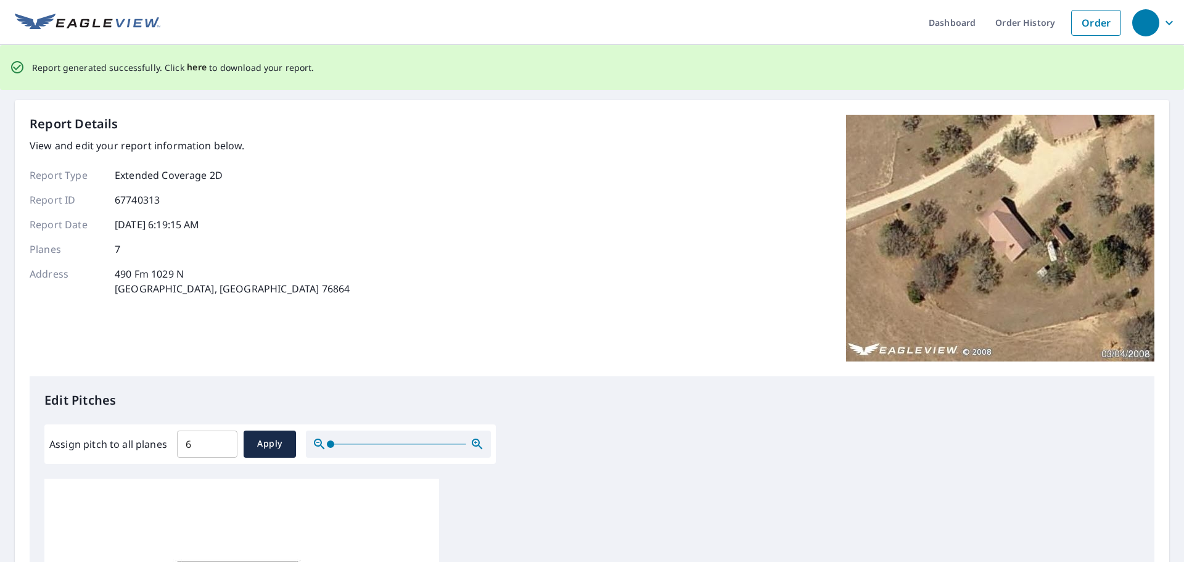
click at [188, 68] on span "here" at bounding box center [197, 67] width 20 height 15
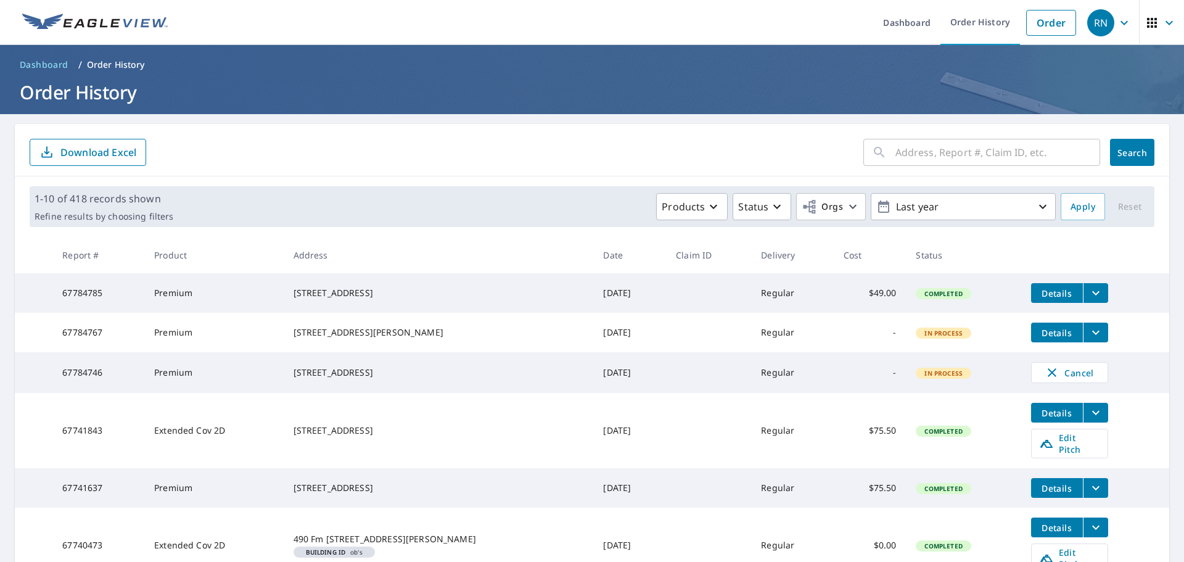
click at [961, 149] on input "text" at bounding box center [997, 152] width 205 height 35
type input "614"
click at [1129, 147] on span "Search" at bounding box center [1132, 153] width 25 height 12
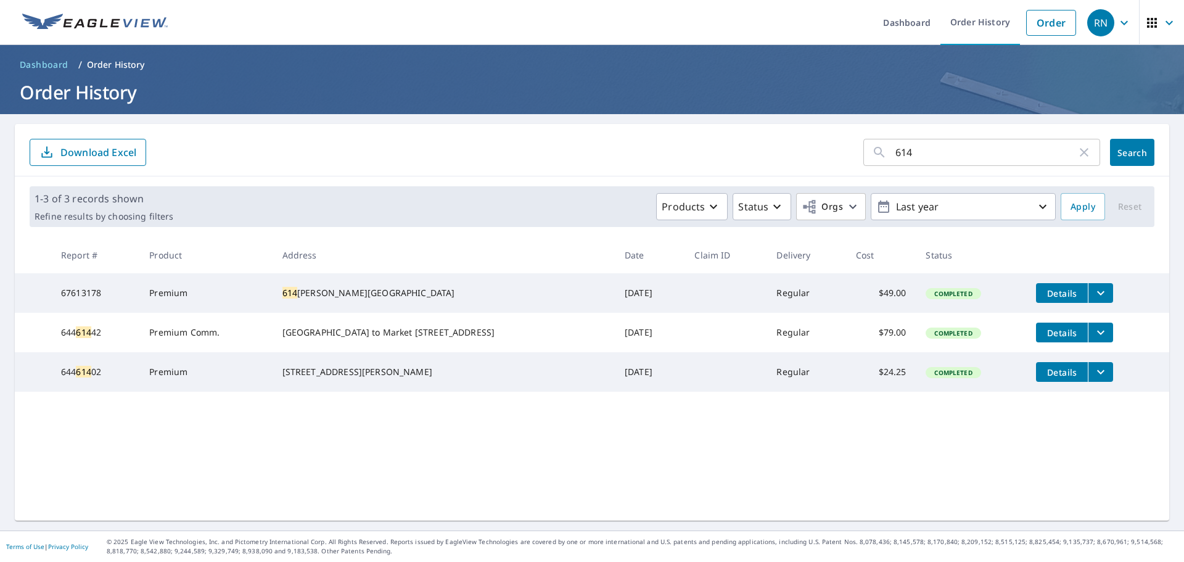
click at [1093, 295] on icon "filesDropdownBtn-67613178" at bounding box center [1100, 293] width 15 height 15
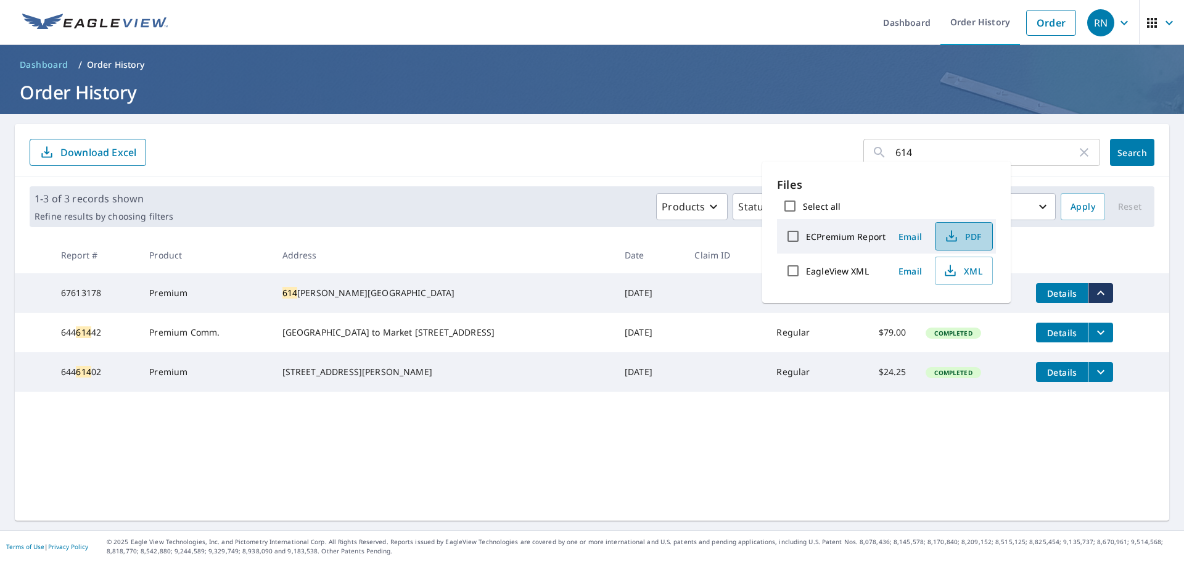
click at [968, 234] on span "PDF" at bounding box center [962, 236] width 39 height 15
click at [1052, 301] on button "Details" at bounding box center [1062, 293] width 52 height 20
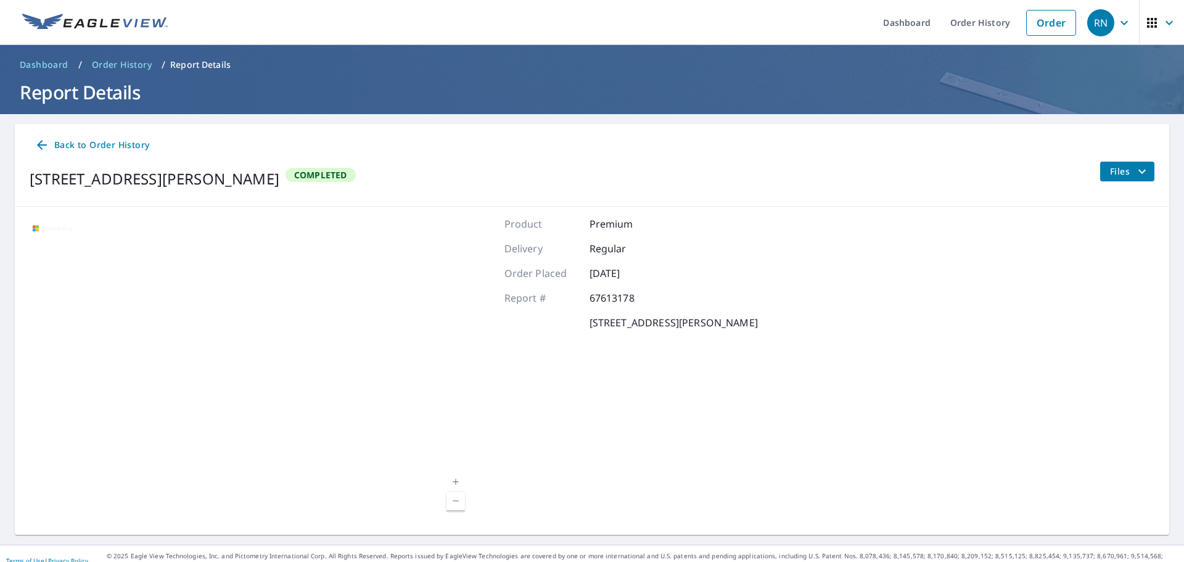
click at [1109, 168] on button "Files" at bounding box center [1127, 172] width 55 height 20
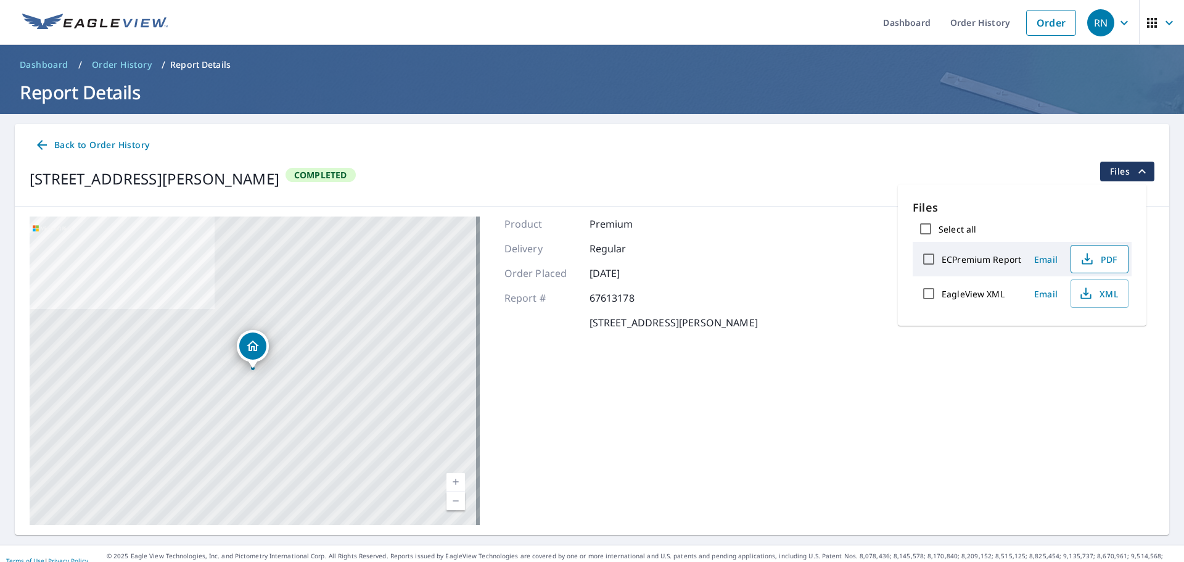
click at [1108, 257] on span "PDF" at bounding box center [1098, 259] width 39 height 15
